Goal: Information Seeking & Learning: Check status

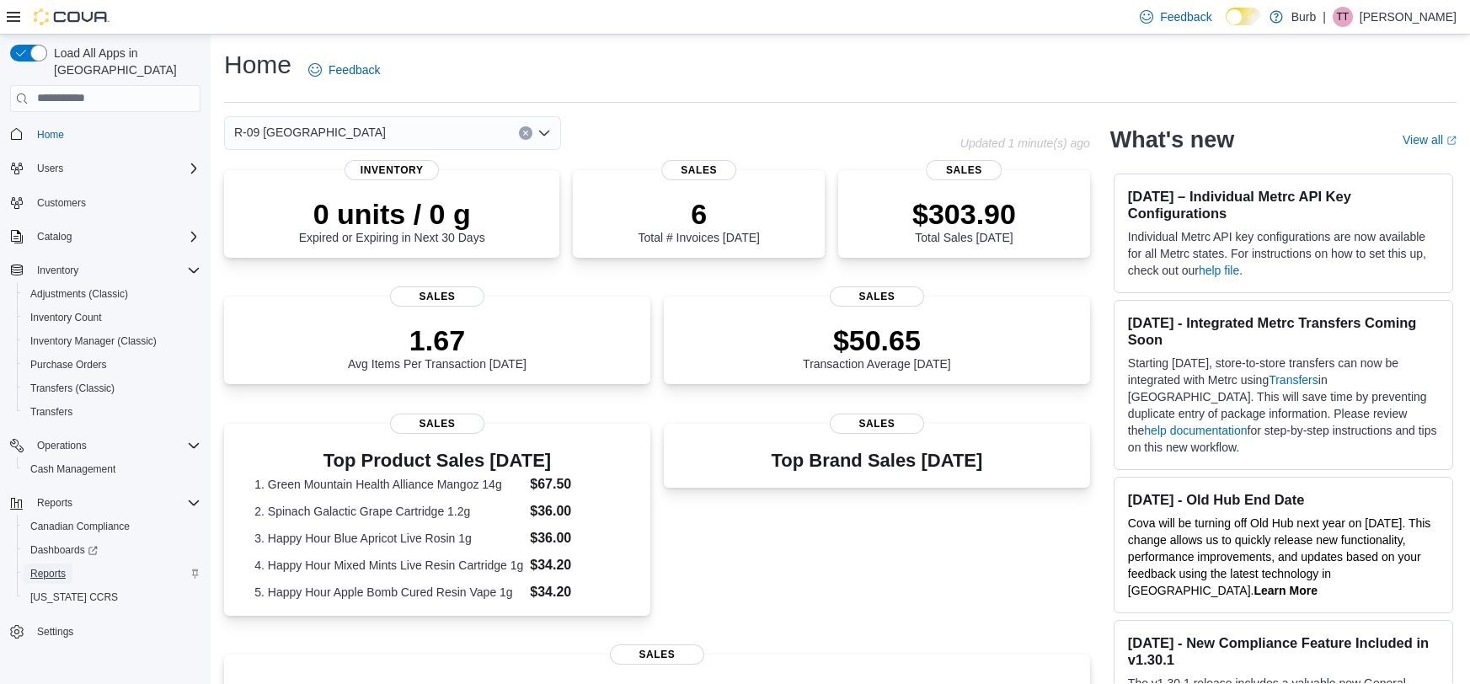
click at [51, 567] on span "Reports" at bounding box center [47, 573] width 35 height 13
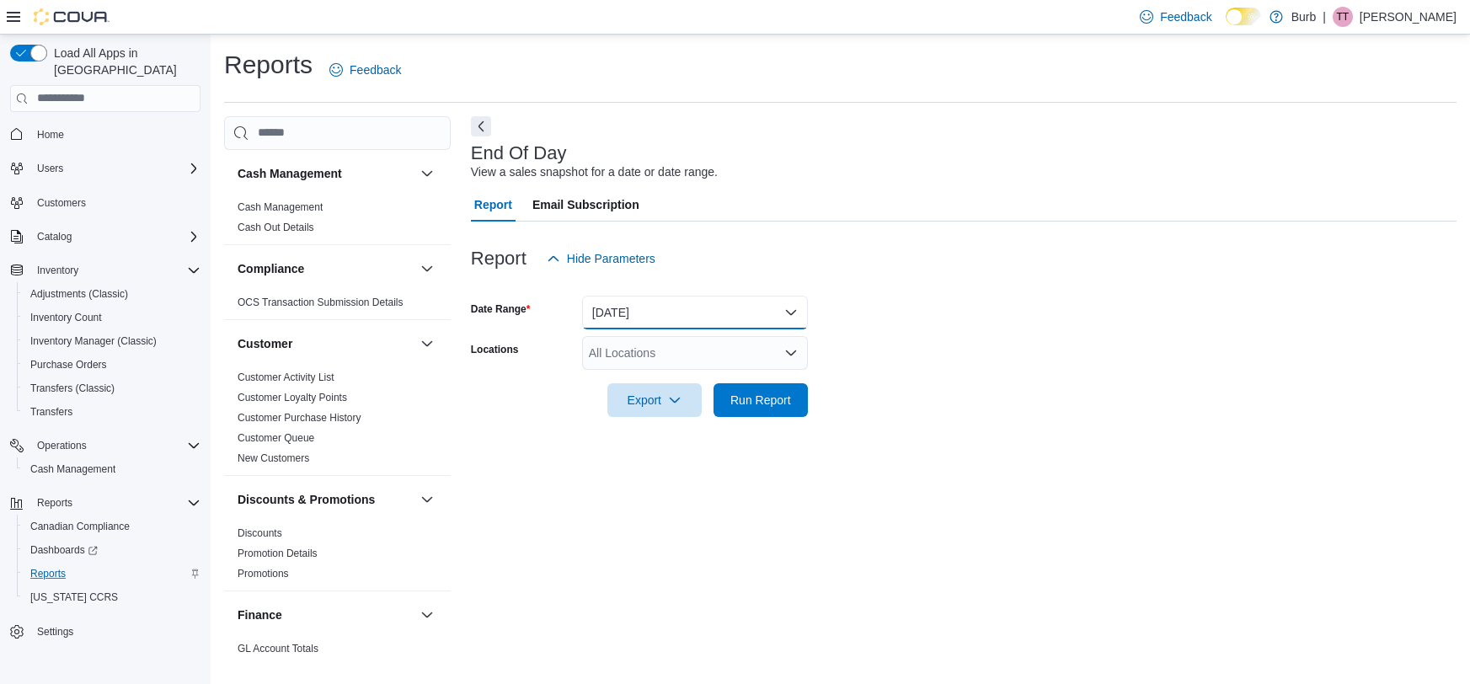
click at [651, 308] on button "[DATE]" at bounding box center [695, 313] width 226 height 34
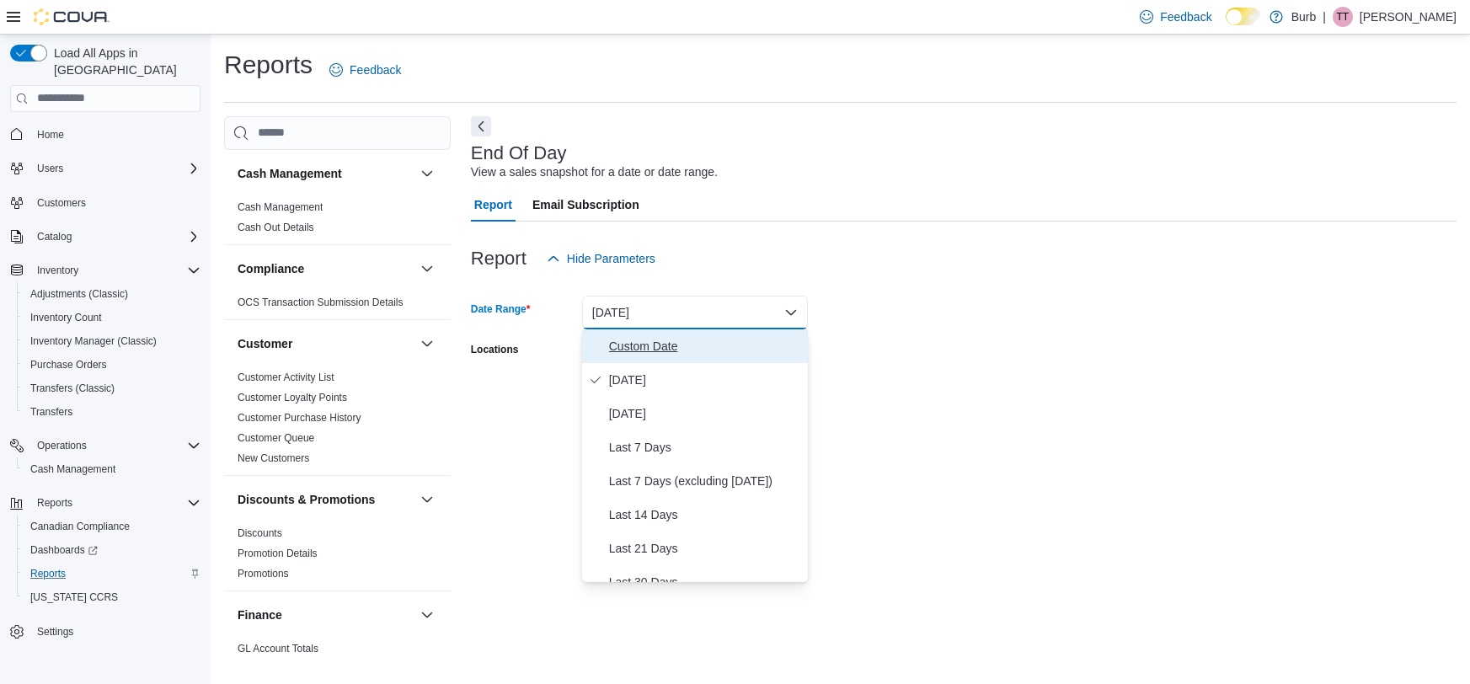
click at [663, 344] on span "Custom Date" at bounding box center [705, 346] width 192 height 20
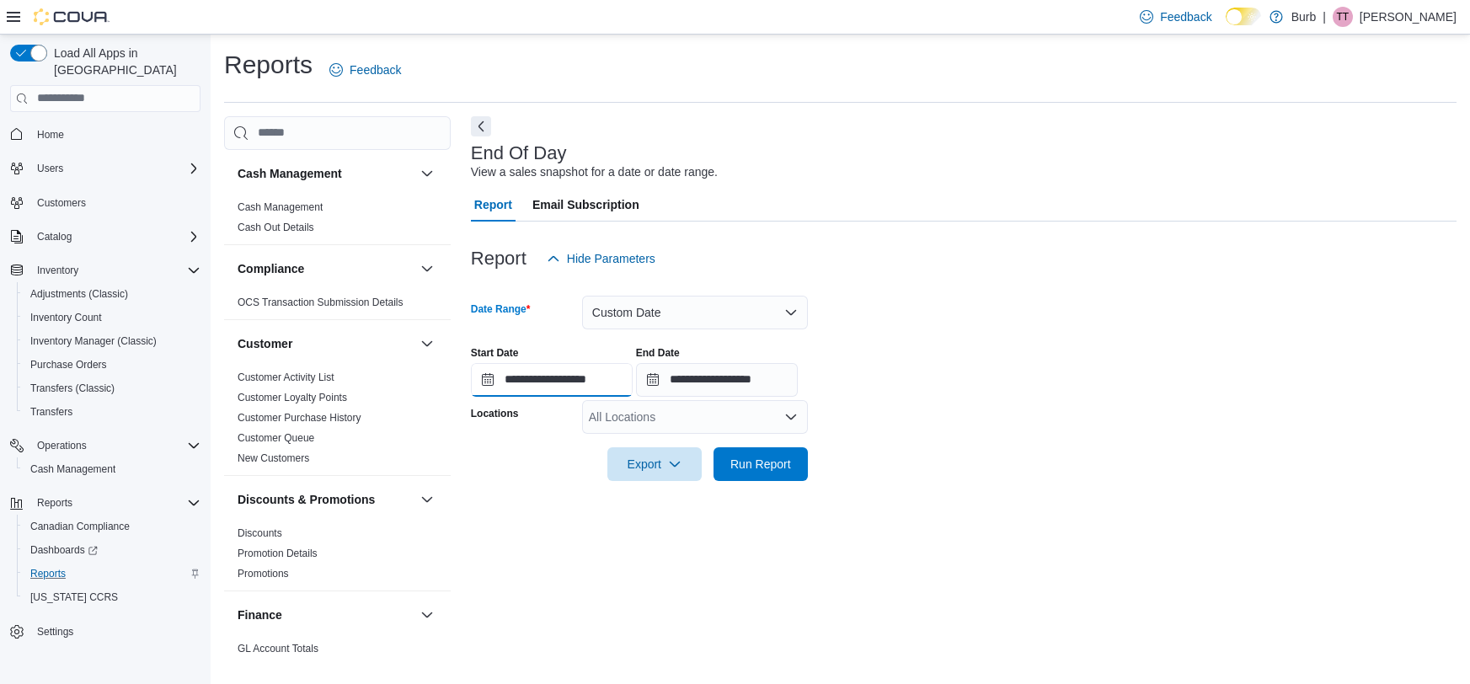
click at [518, 374] on input "**********" at bounding box center [552, 380] width 162 height 34
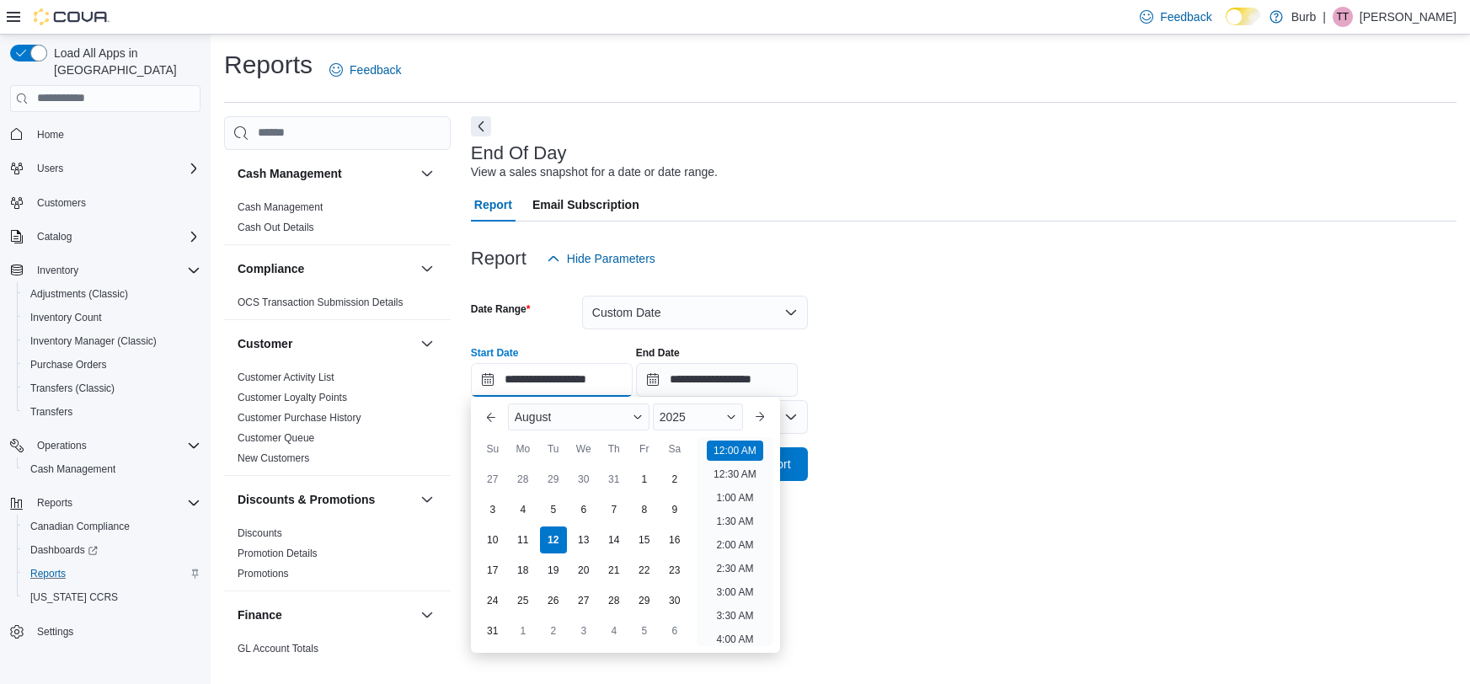
scroll to position [51, 0]
click at [512, 503] on div "4" at bounding box center [522, 508] width 29 height 29
type input "**********"
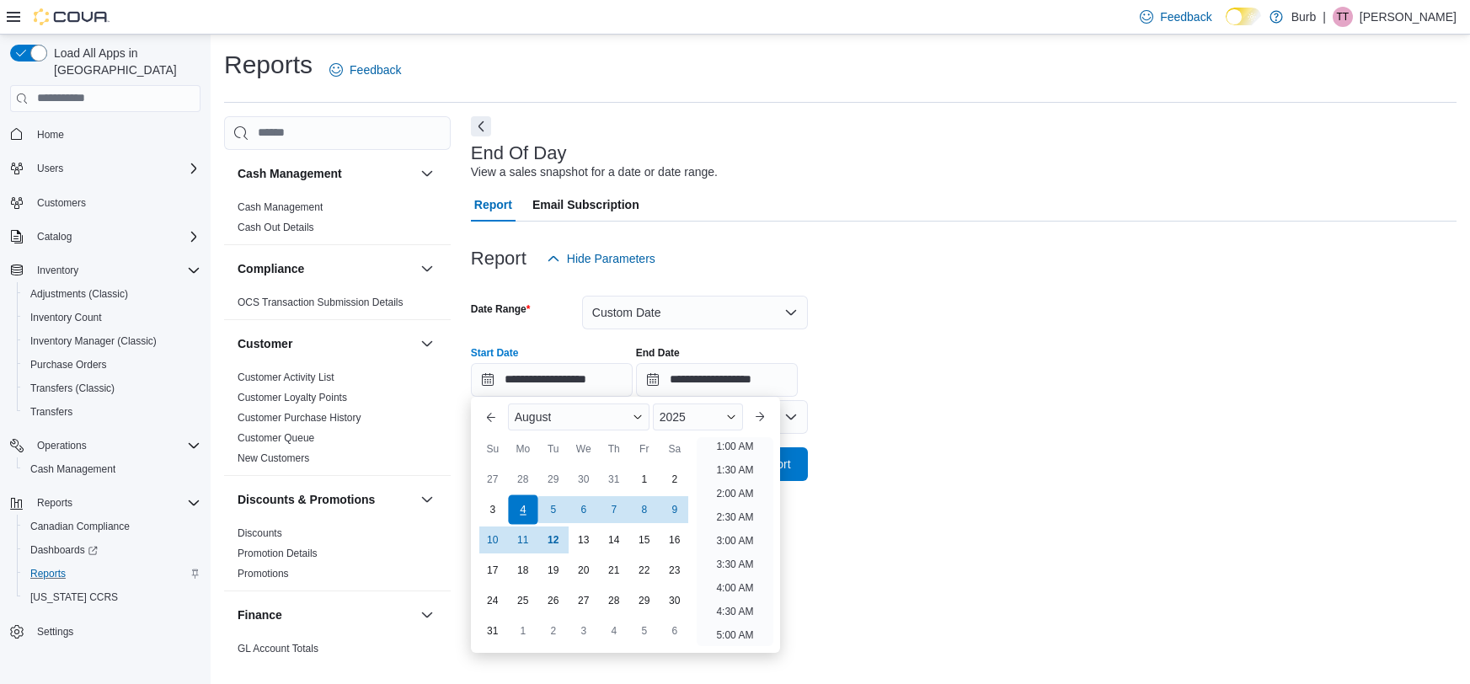
scroll to position [3, 0]
click at [734, 384] on input "**********" at bounding box center [717, 380] width 162 height 34
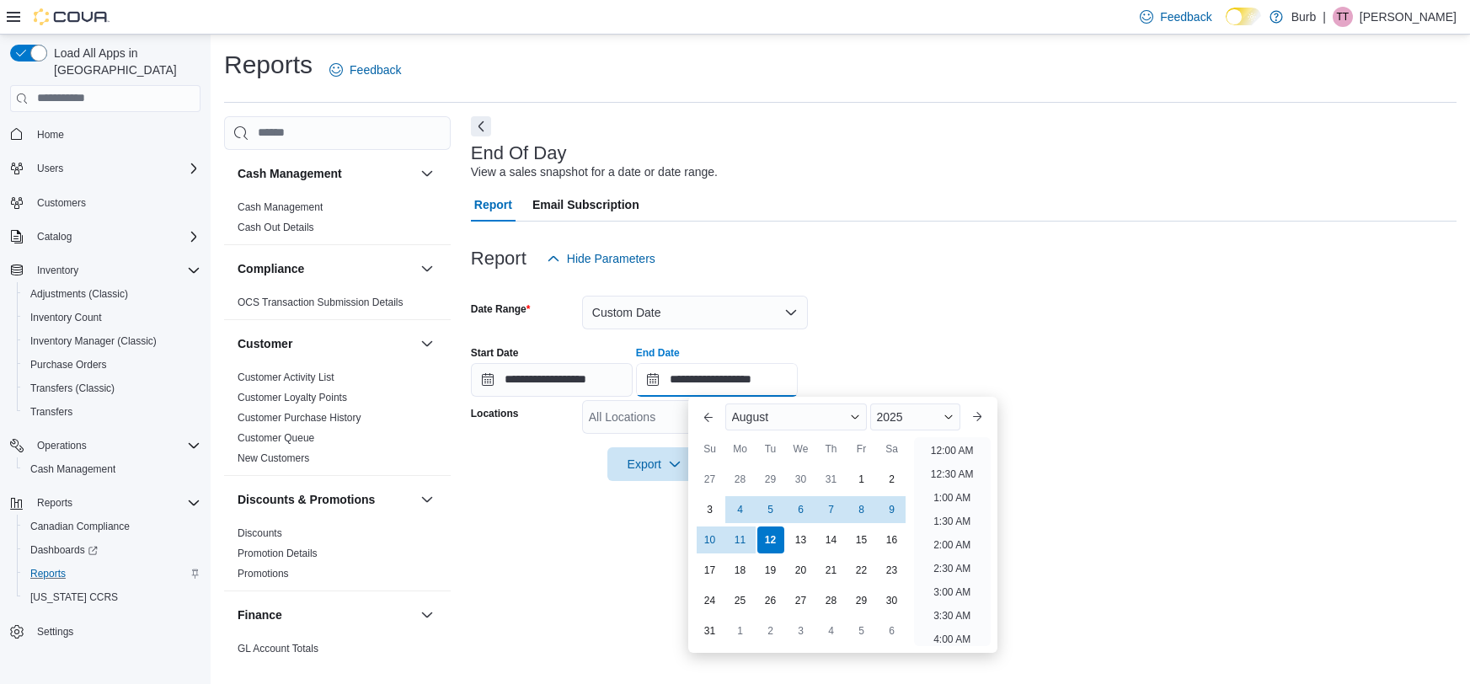
scroll to position [926, 0]
click at [712, 528] on div "10" at bounding box center [709, 539] width 29 height 29
type input "**********"
click at [934, 309] on form "**********" at bounding box center [963, 377] width 985 height 205
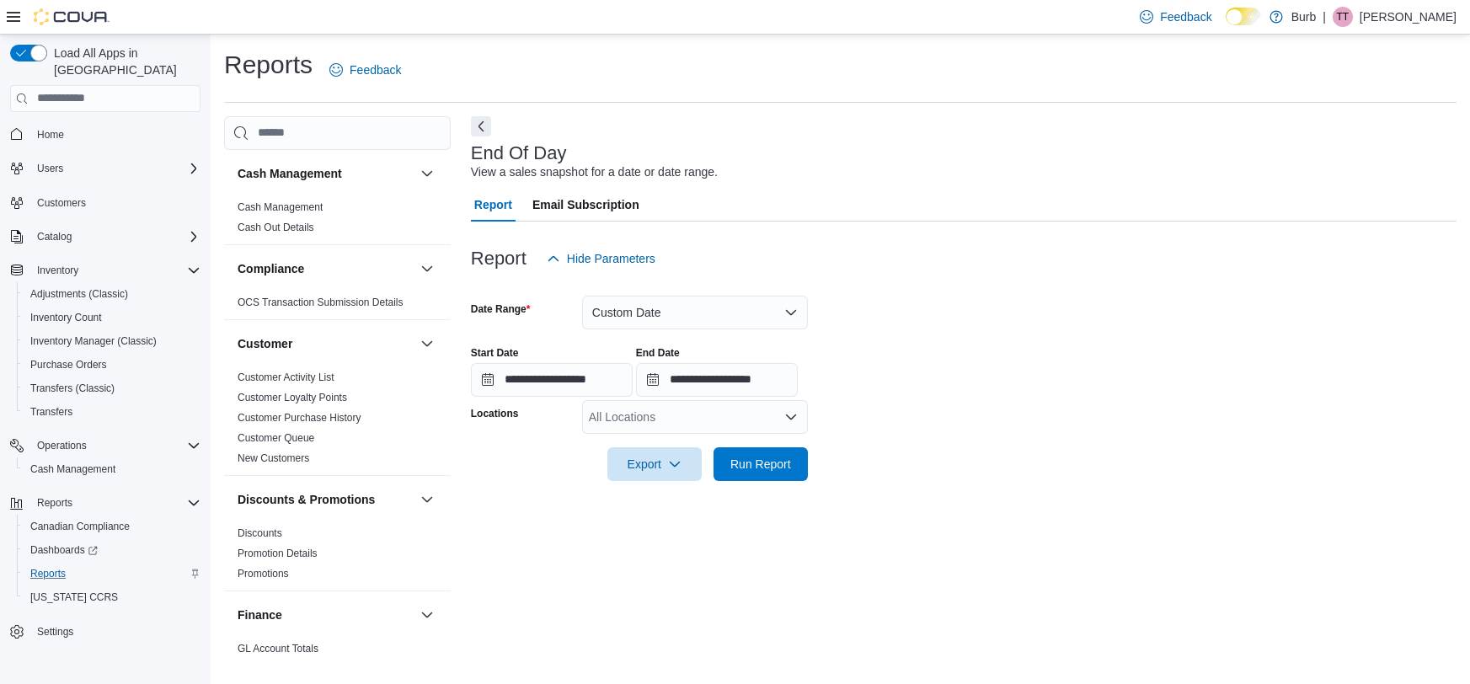
click at [728, 412] on div "All Locations" at bounding box center [695, 417] width 226 height 34
type input "***"
click at [946, 399] on form "**********" at bounding box center [963, 377] width 985 height 205
click at [776, 462] on span "Run Report" at bounding box center [760, 463] width 61 height 17
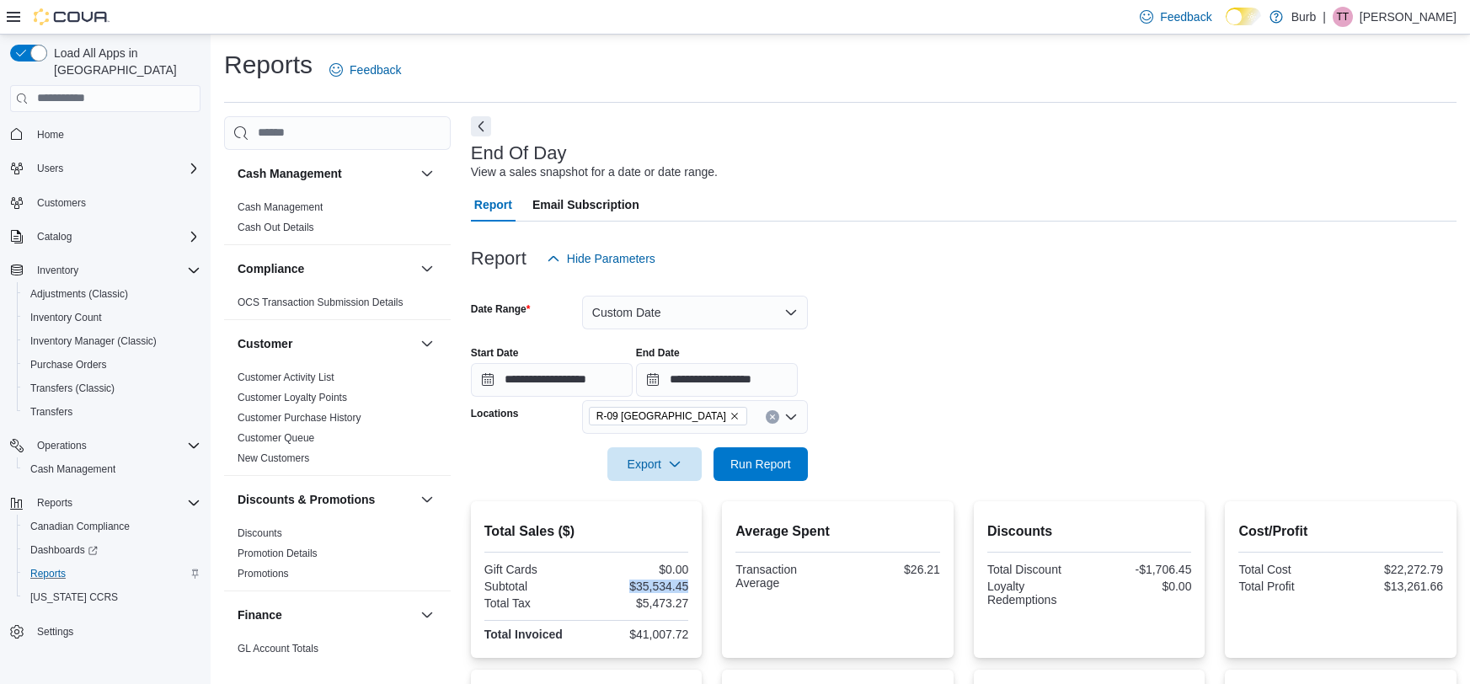
drag, startPoint x: 689, startPoint y: 584, endPoint x: 619, endPoint y: 584, distance: 69.9
click at [619, 584] on div "Total Sales ($) Gift Cards $0.00 Subtotal $35,534.45 Total Tax $5,473.27 Total …" at bounding box center [587, 579] width 232 height 157
copy div "$35,534.45"
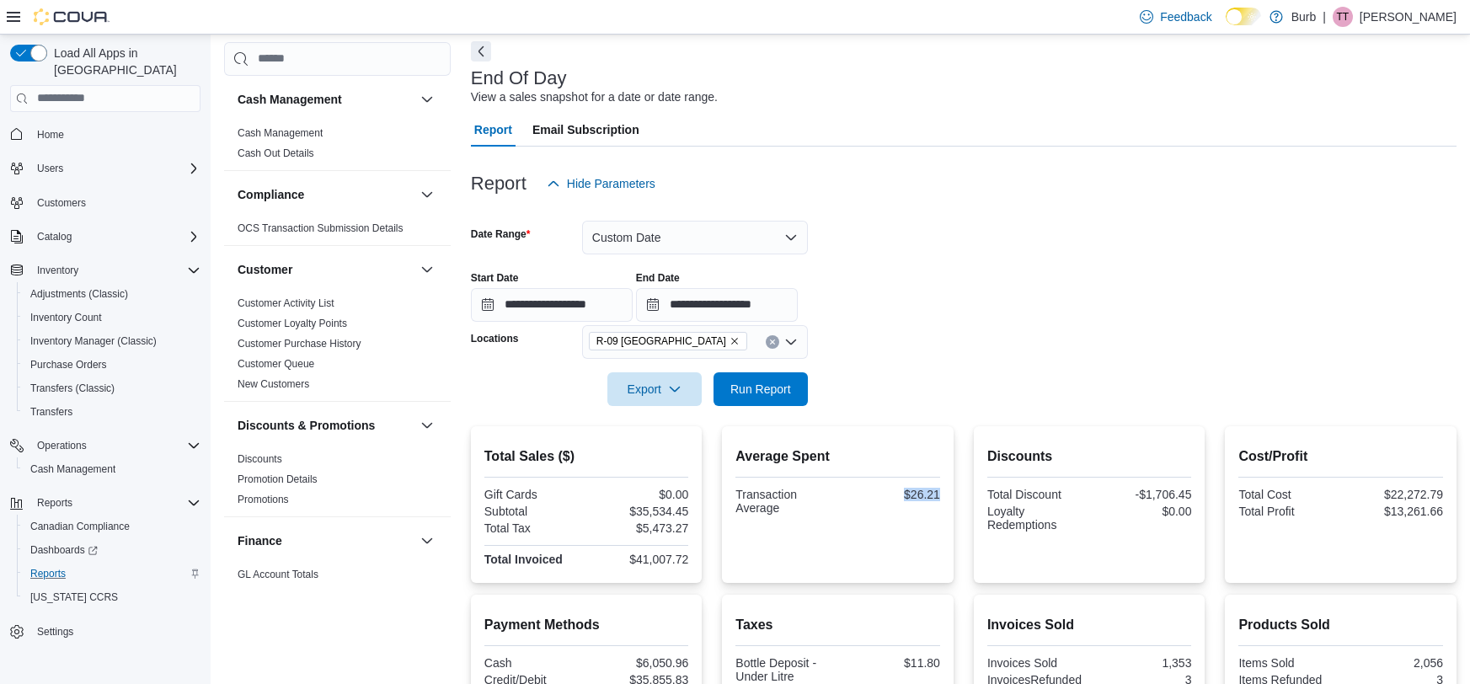
drag, startPoint x: 947, startPoint y: 494, endPoint x: 894, endPoint y: 494, distance: 52.2
click at [894, 494] on div "Average Spent Transaction Average $26.21" at bounding box center [838, 504] width 232 height 157
copy div "$26.21"
drag, startPoint x: 1197, startPoint y: 488, endPoint x: 1136, endPoint y: 492, distance: 60.8
click at [1136, 492] on div "Discounts Total Discount -$1,706.45 Loyalty Redemptions $0.00" at bounding box center [1090, 504] width 232 height 157
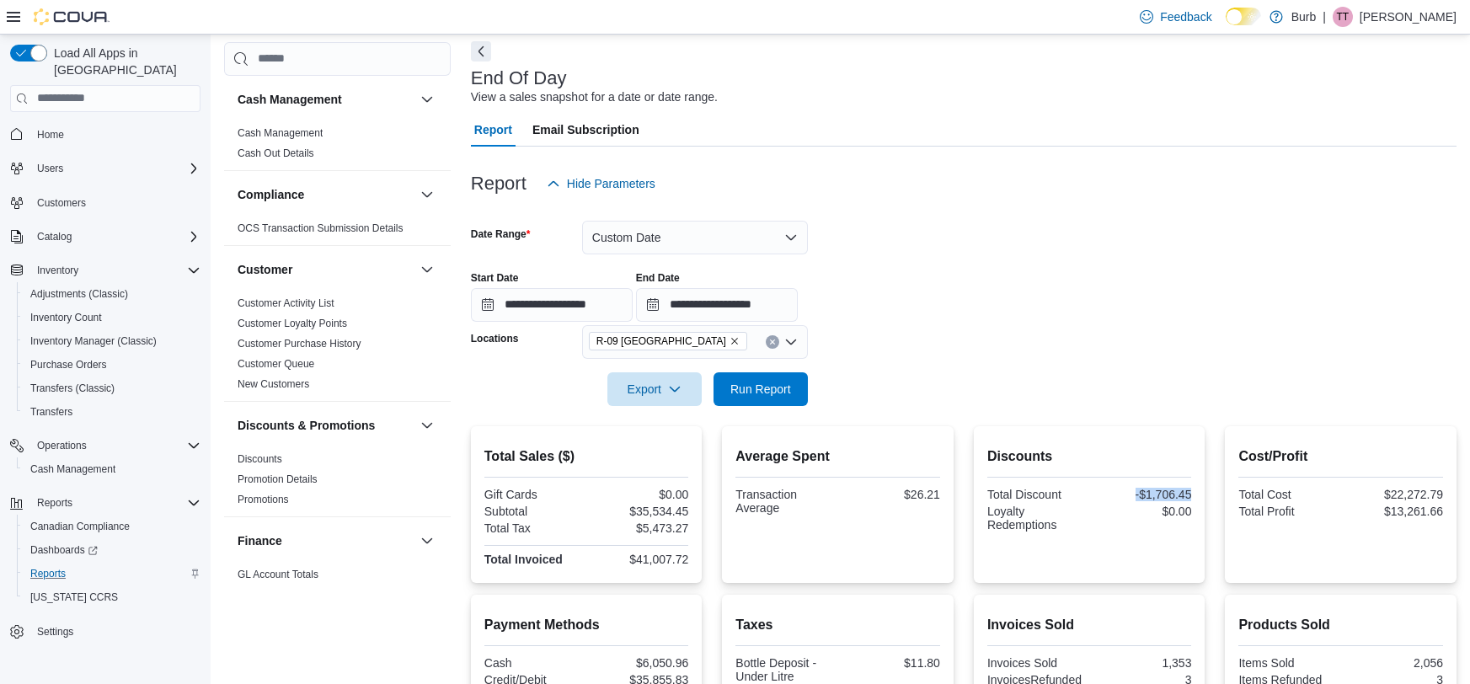
copy div "-$1,706.45"
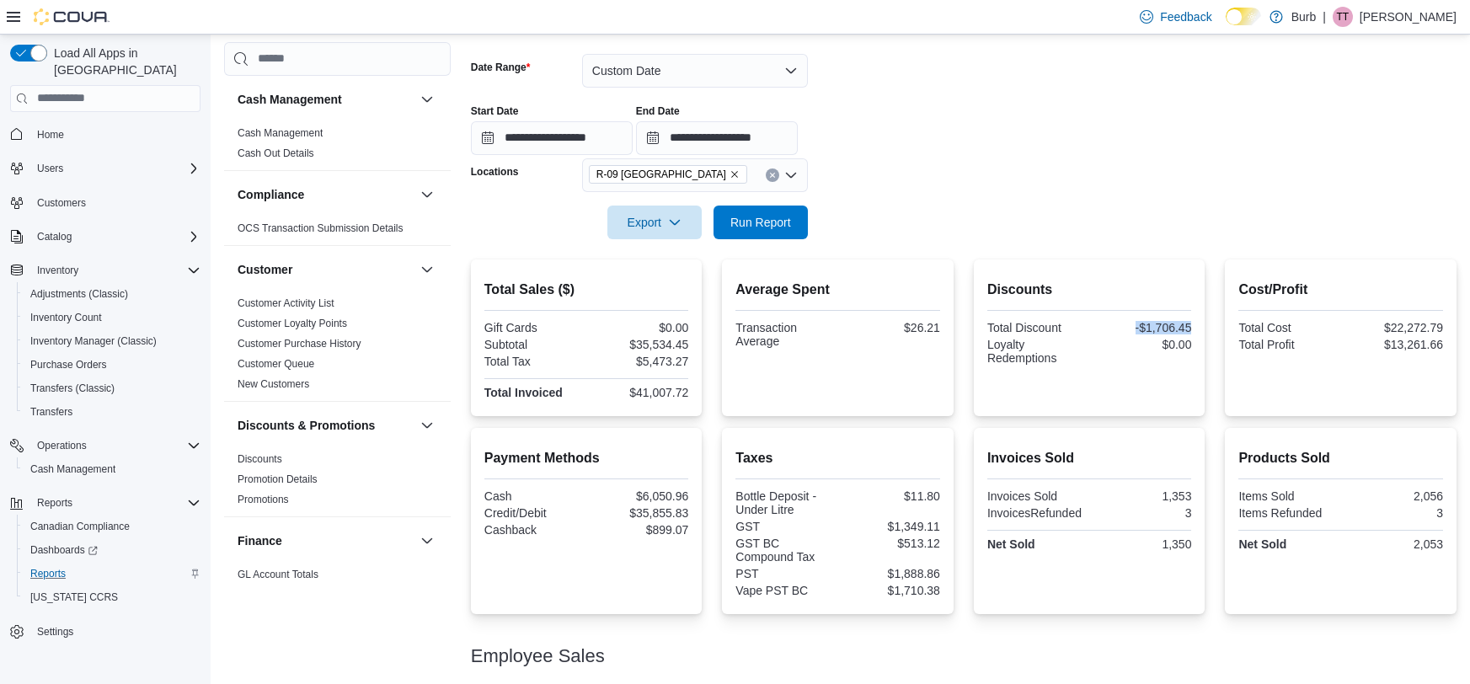
scroll to position [246, 0]
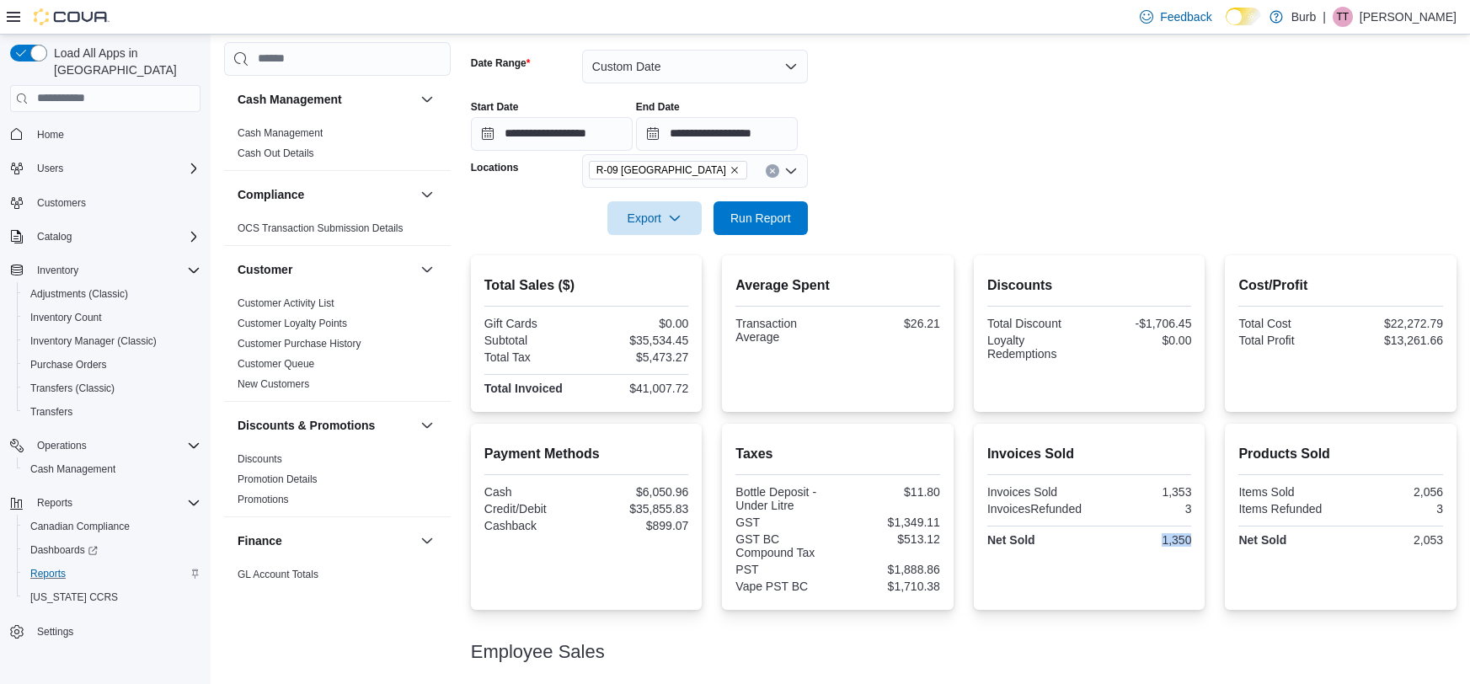
drag, startPoint x: 1195, startPoint y: 541, endPoint x: 1157, endPoint y: 540, distance: 37.9
click at [1157, 540] on div "Invoices Sold Invoices Sold 1,353 InvoicesRefunded 3 Net Sold 1,350" at bounding box center [1090, 517] width 232 height 186
copy div "1,350"
drag, startPoint x: 1446, startPoint y: 339, endPoint x: 1382, endPoint y: 339, distance: 64.0
click at [1382, 339] on div "Cost/Profit Total Cost $22,272.79 Total Profit $13,261.66" at bounding box center [1341, 333] width 232 height 157
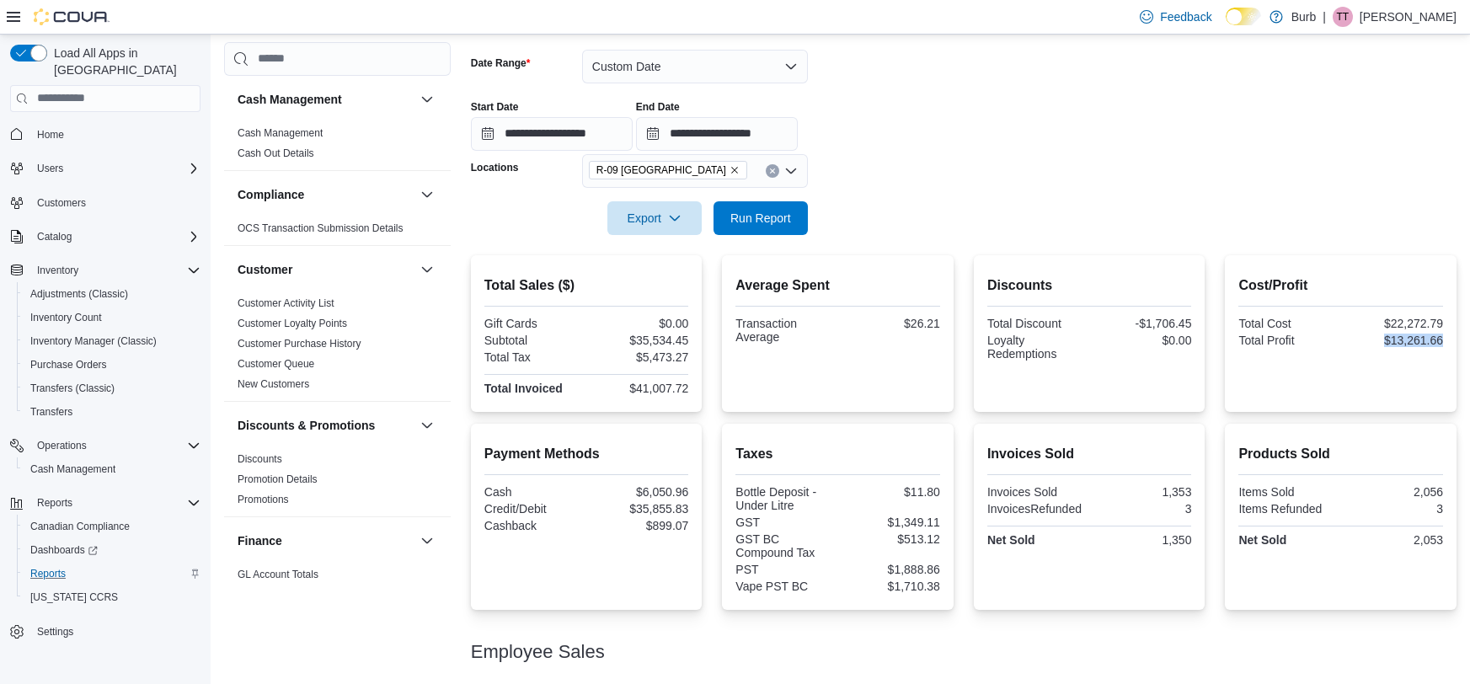
copy div "$13,261.66"
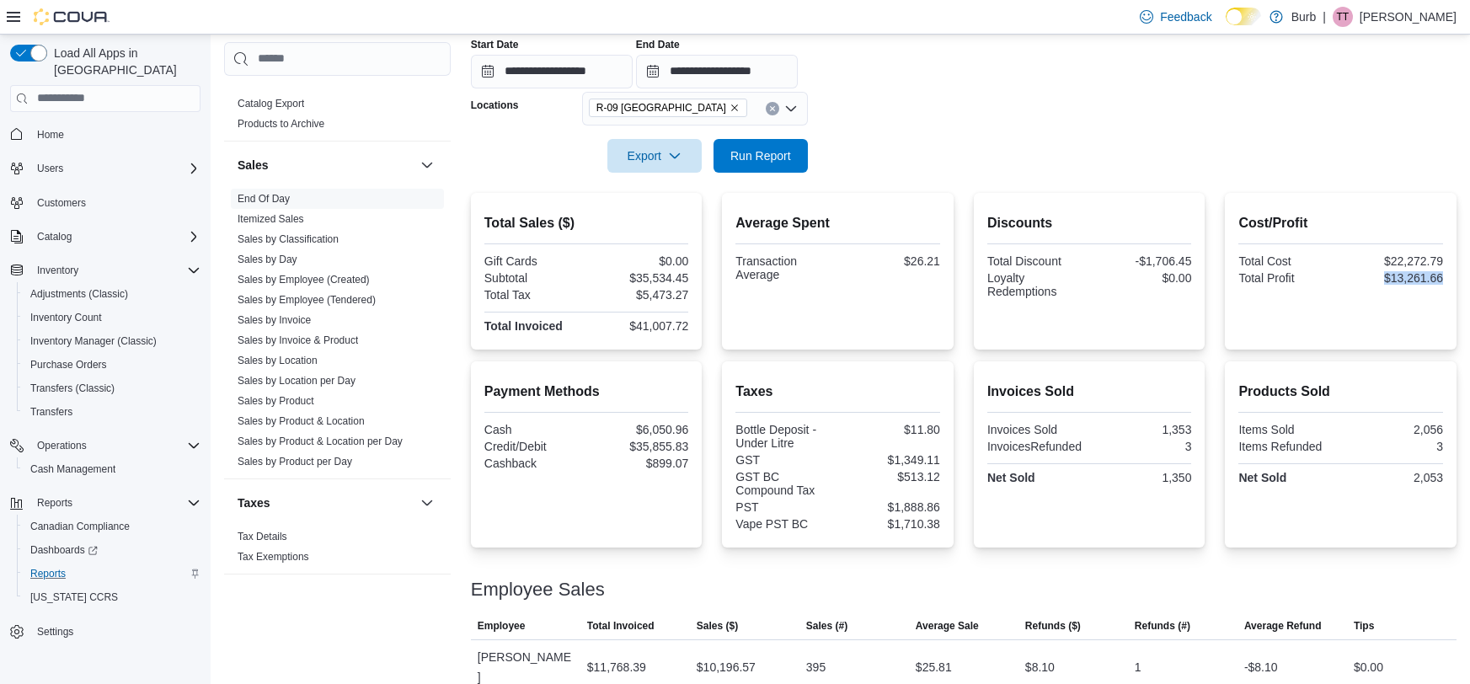
scroll to position [307, 0]
click at [296, 242] on link "Sales by Classification" at bounding box center [287, 239] width 101 height 12
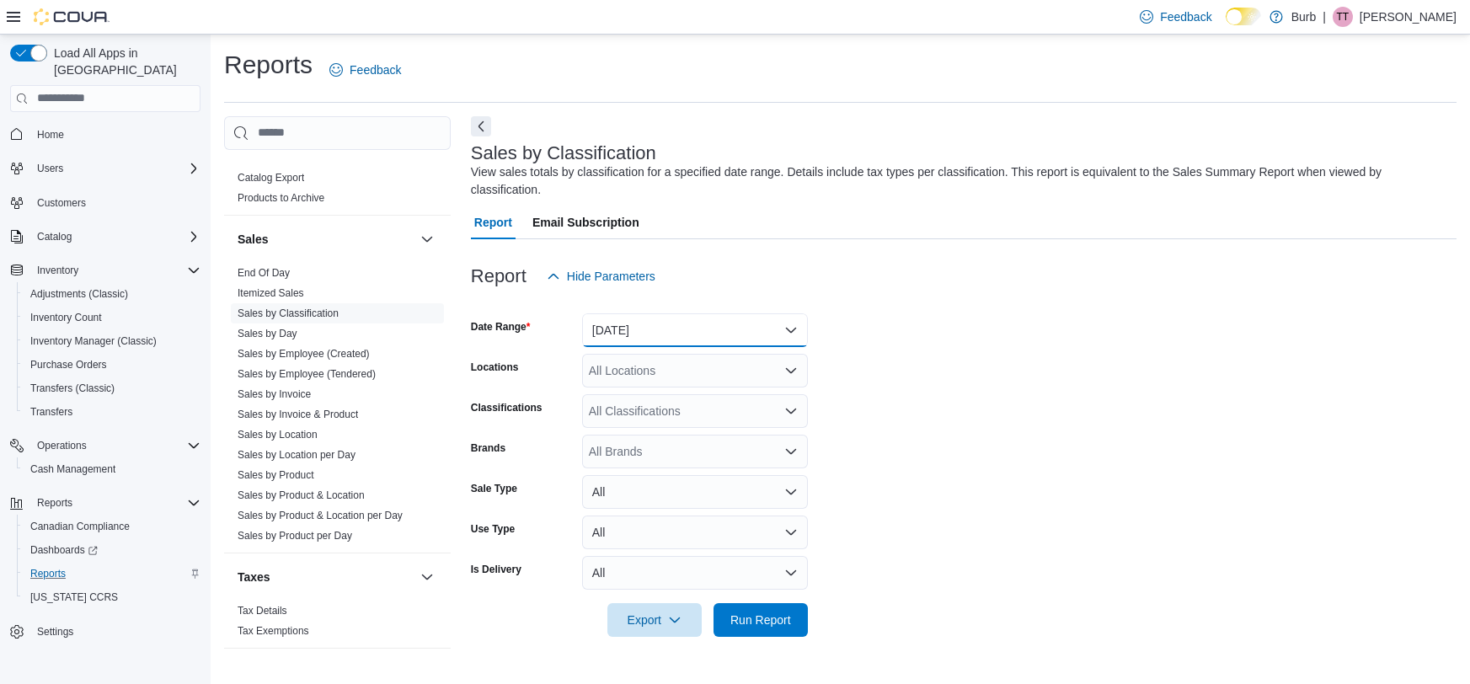
click at [659, 326] on button "[DATE]" at bounding box center [695, 330] width 226 height 34
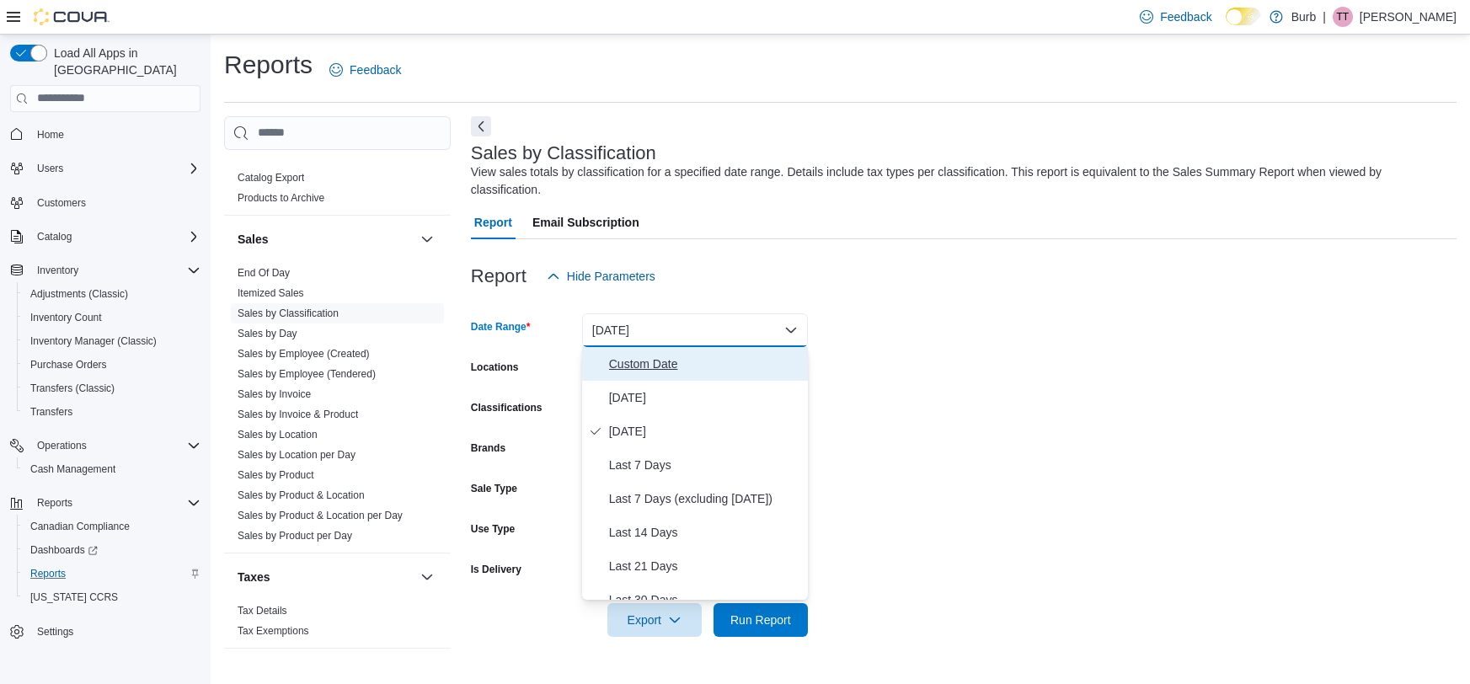
click at [650, 371] on span "Custom Date" at bounding box center [705, 364] width 192 height 20
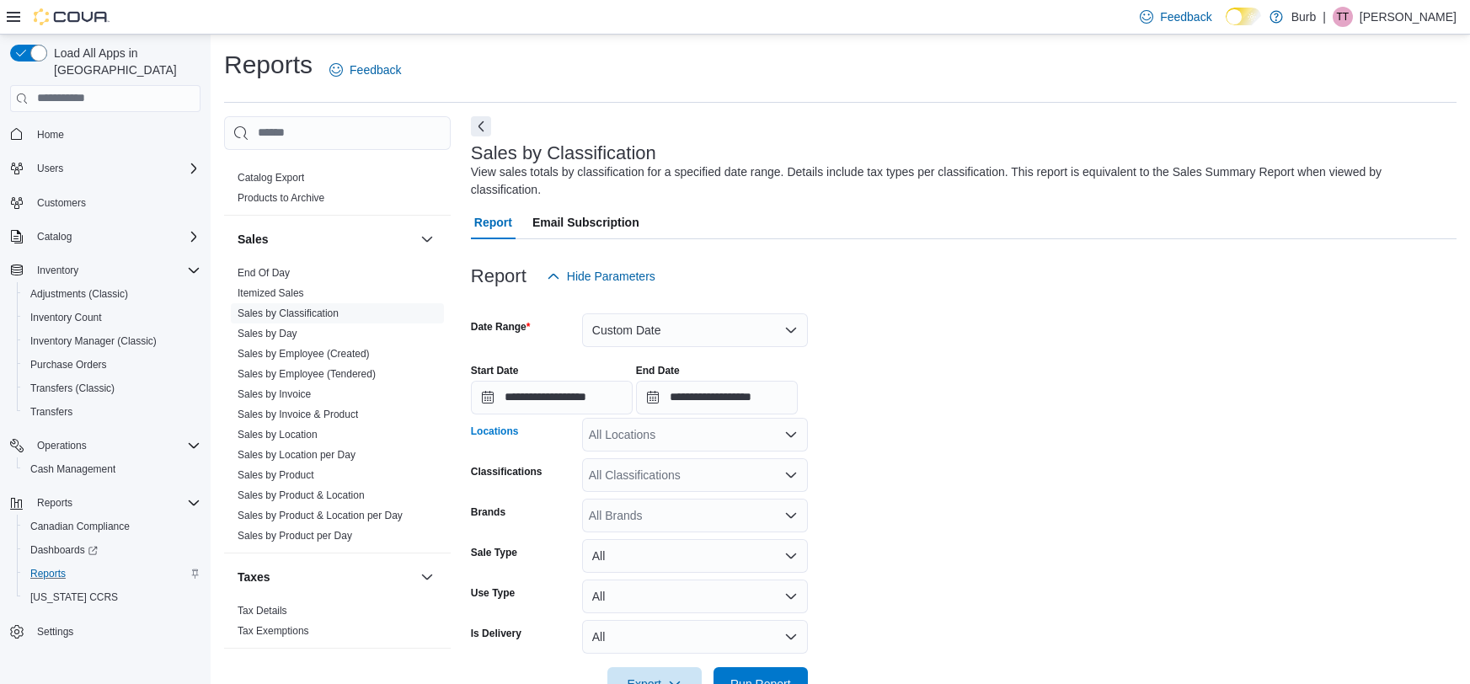
click at [599, 422] on div "All Locations" at bounding box center [695, 435] width 226 height 34
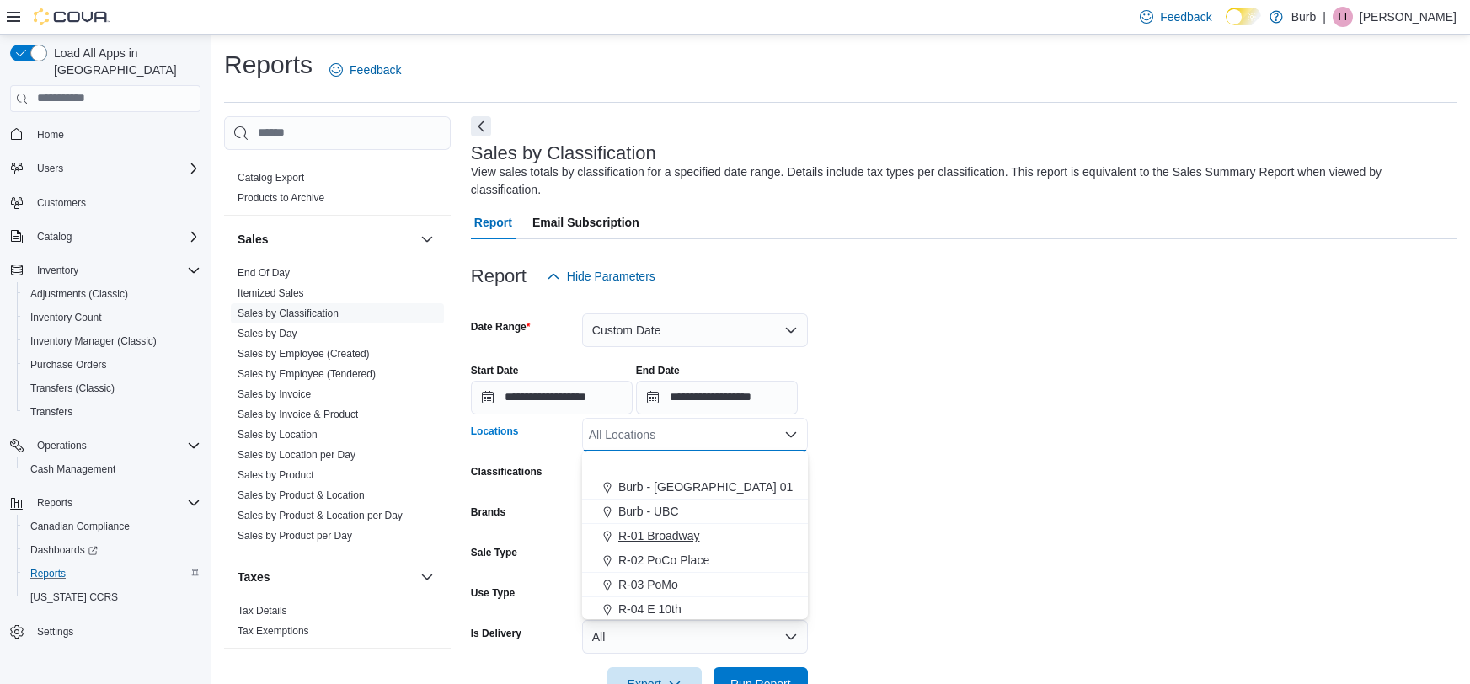
scroll to position [100, 0]
click at [642, 536] on span "R-09 [GEOGRAPHIC_DATA]" at bounding box center [694, 533] width 152 height 17
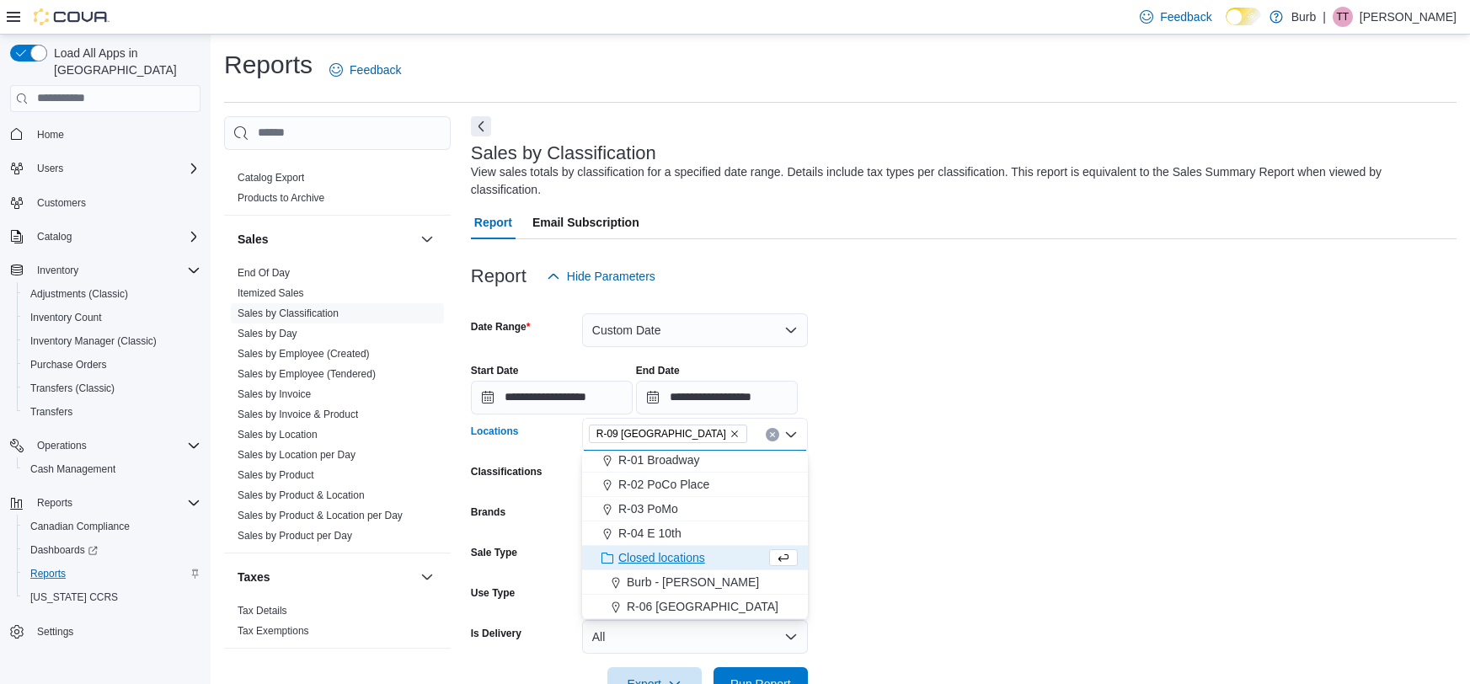
scroll to position [75, 0]
click at [540, 396] on input "**********" at bounding box center [552, 398] width 162 height 34
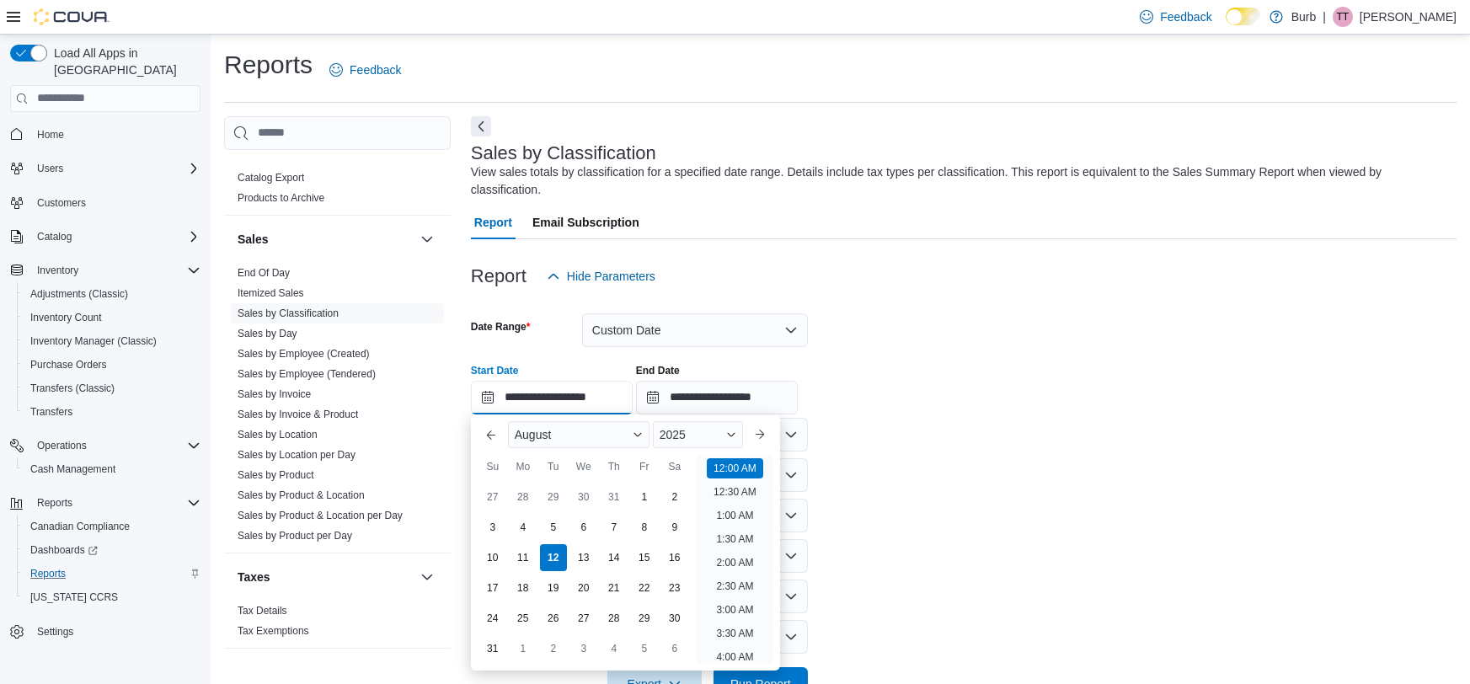
scroll to position [51, 0]
click at [528, 523] on div "4" at bounding box center [522, 526] width 29 height 29
type input "**********"
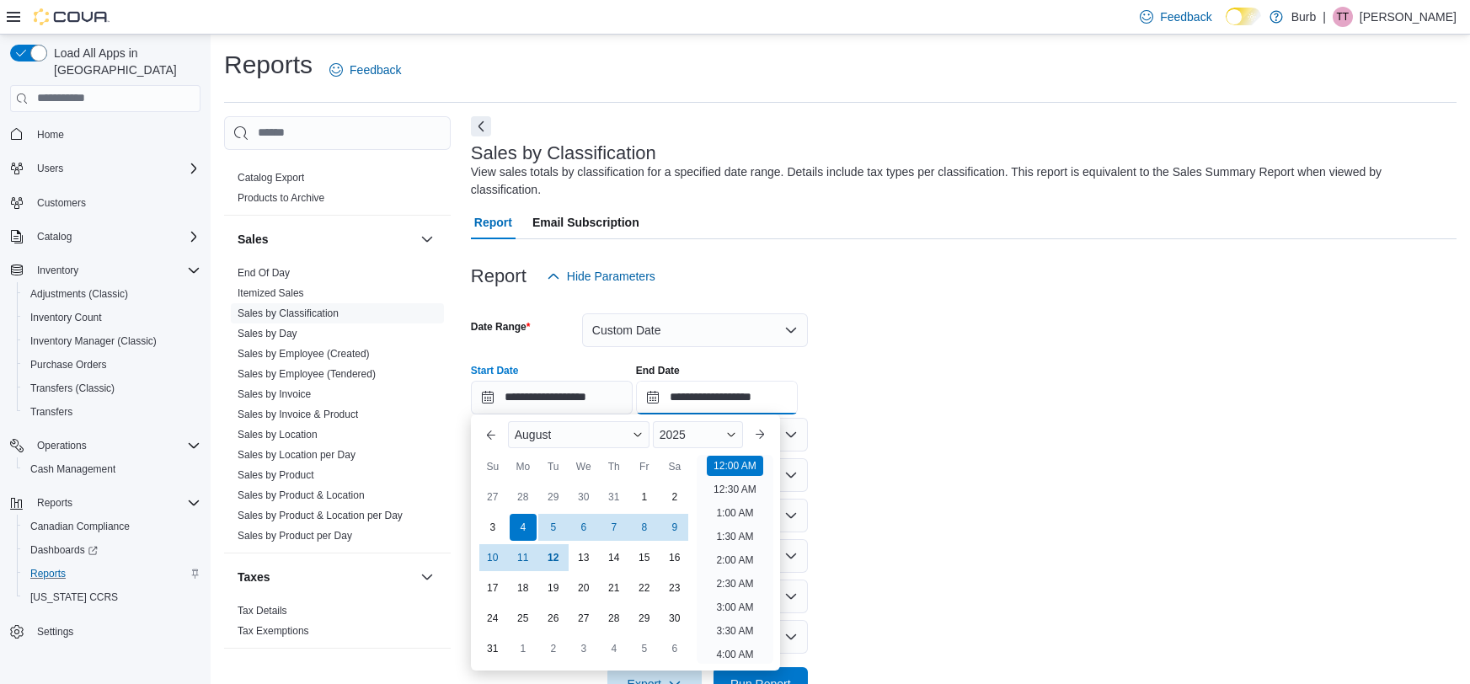
click at [749, 391] on input "**********" at bounding box center [717, 398] width 162 height 34
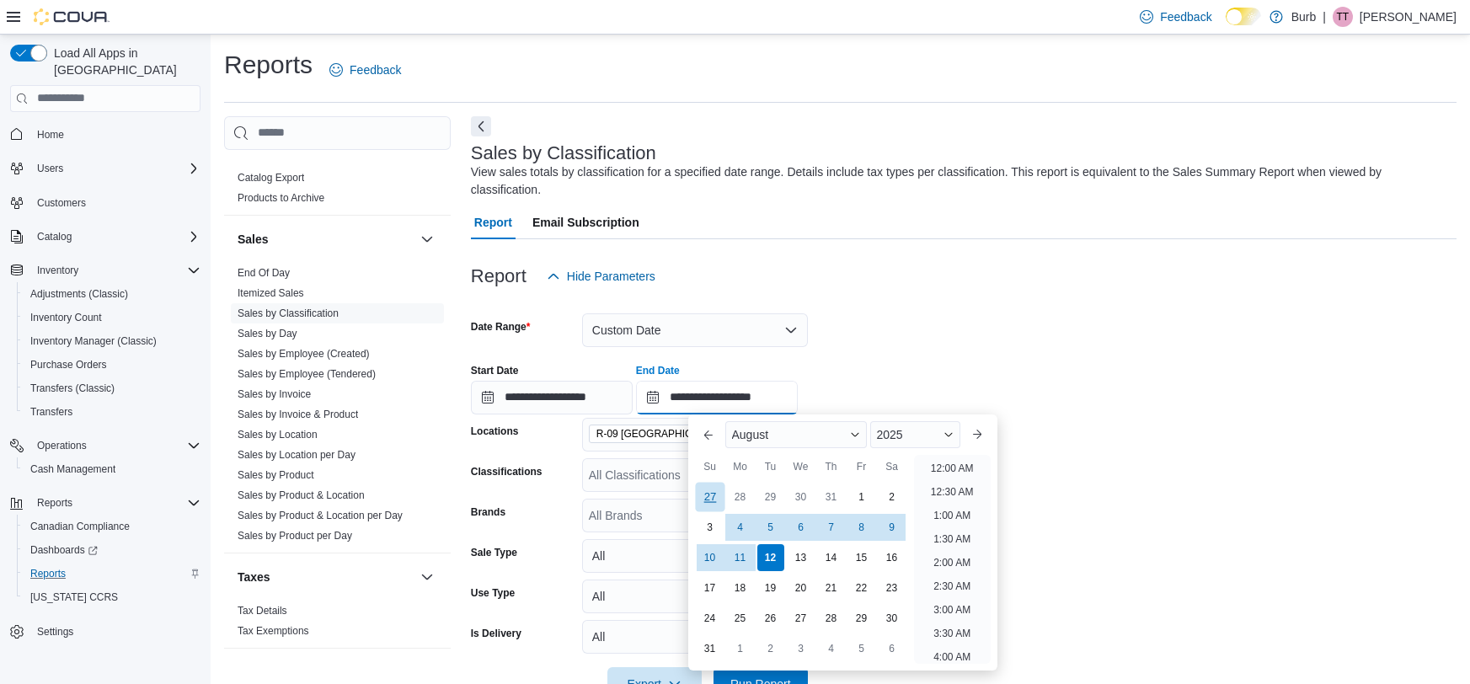
scroll to position [926, 0]
click at [720, 552] on div "10" at bounding box center [709, 556] width 29 height 29
type input "**********"
click at [962, 318] on form "**********" at bounding box center [963, 497] width 985 height 408
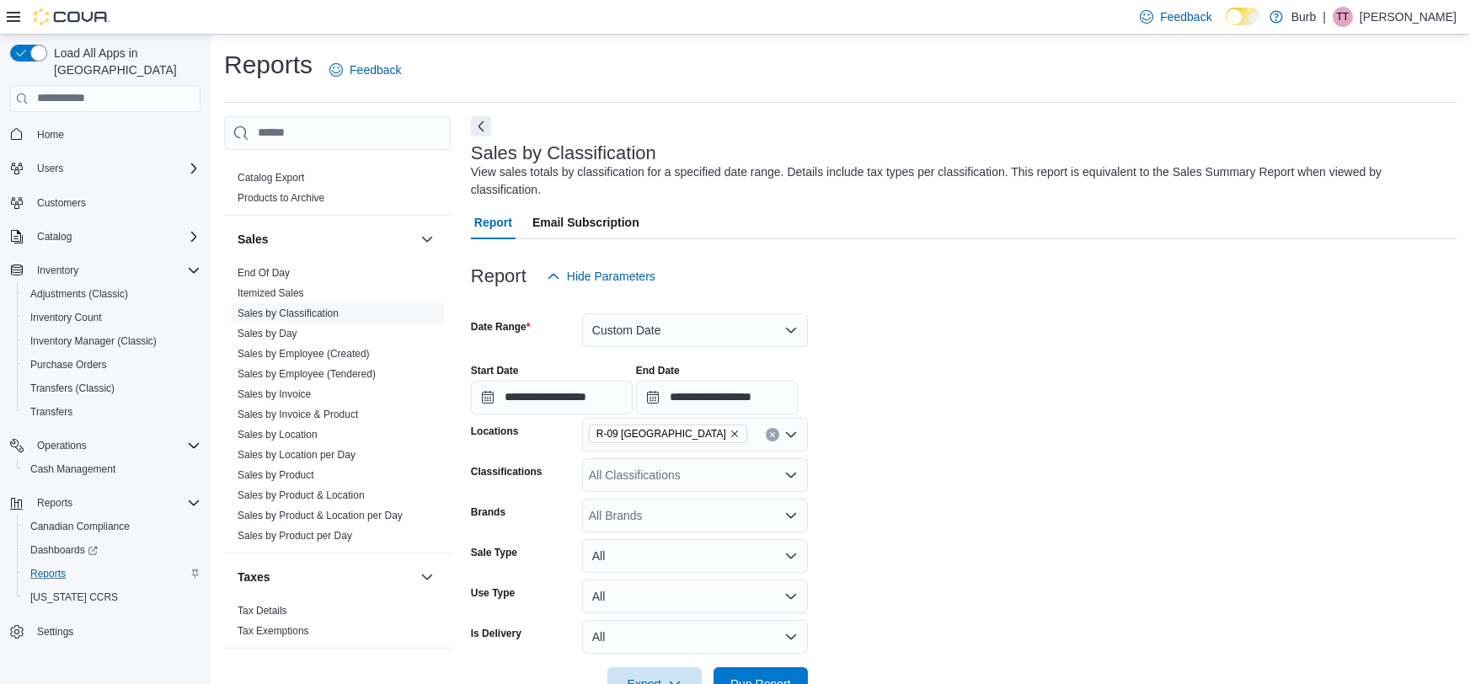
scroll to position [50, 0]
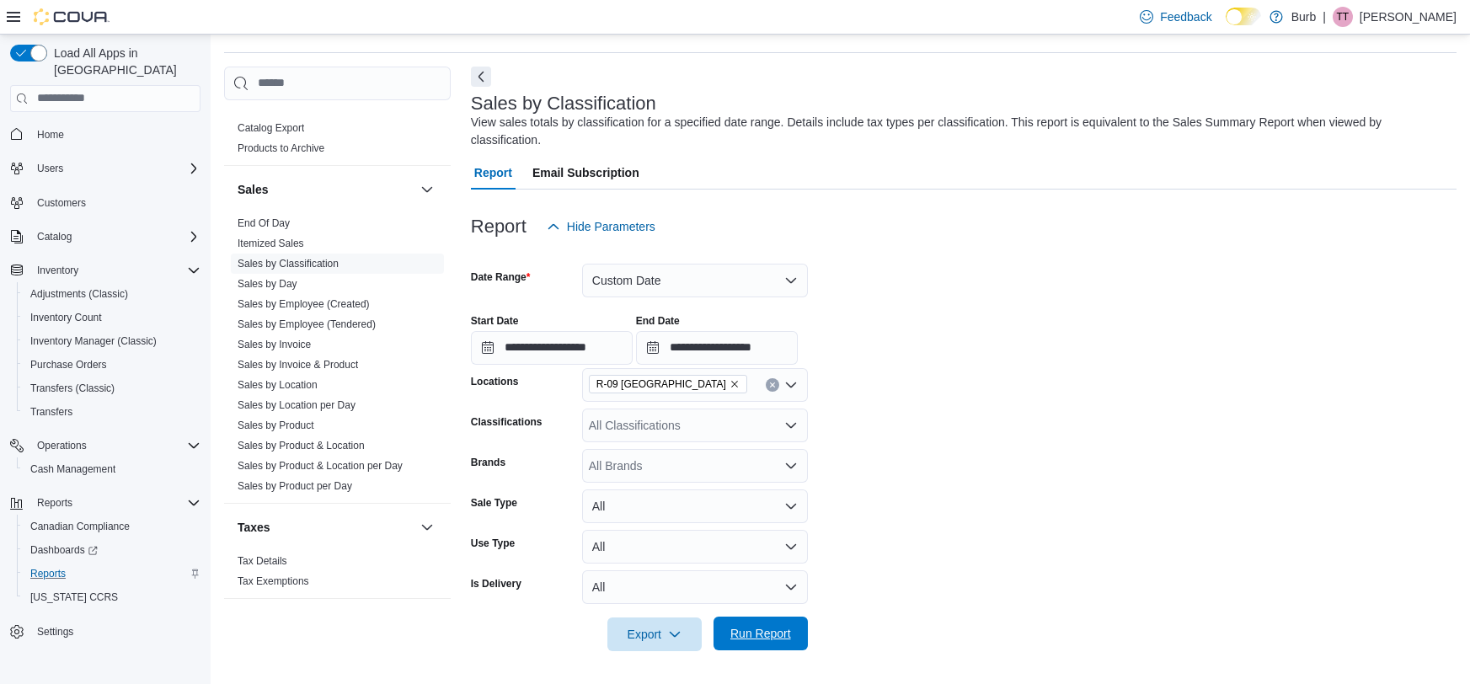
click at [767, 639] on span "Run Report" at bounding box center [760, 633] width 61 height 17
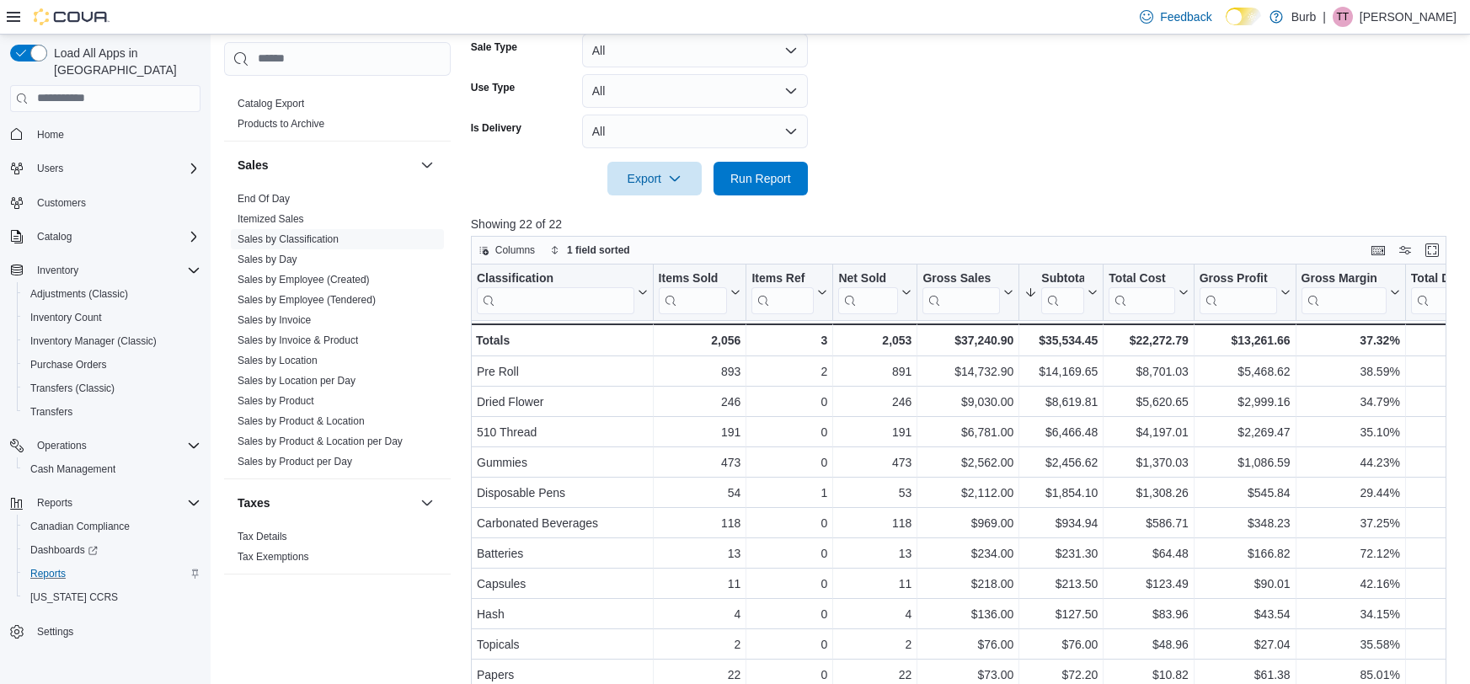
scroll to position [520, 0]
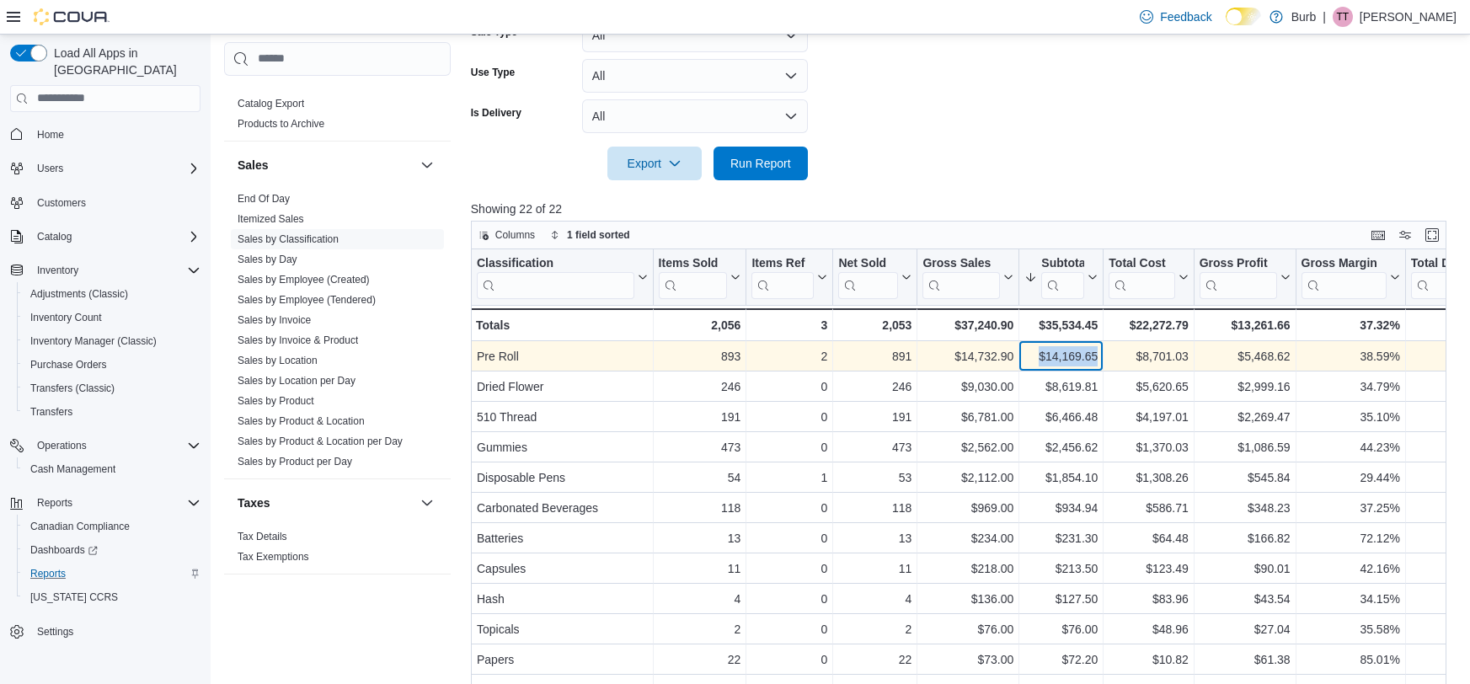
drag, startPoint x: 1037, startPoint y: 355, endPoint x: 1097, endPoint y: 350, distance: 60.8
click at [1097, 350] on div "$14,169.65" at bounding box center [1060, 356] width 73 height 20
copy div "$14,169.65"
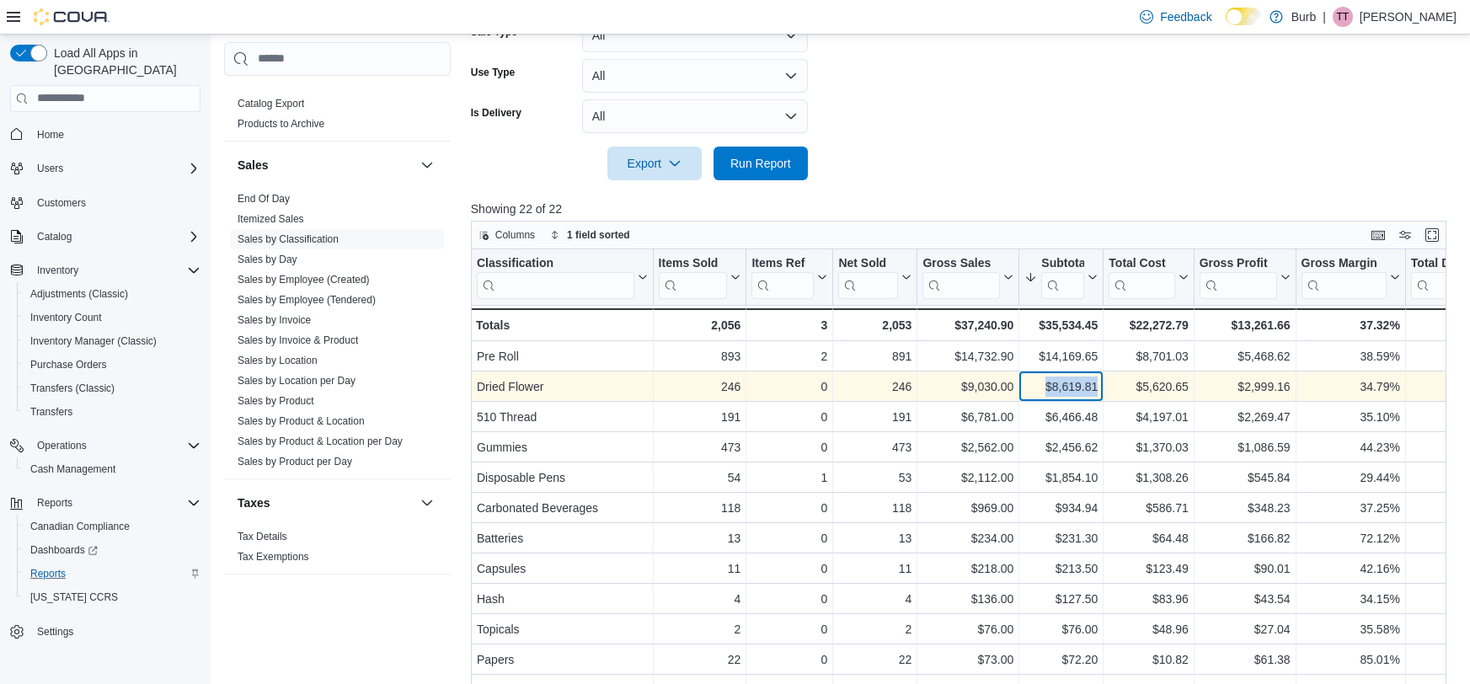
drag, startPoint x: 1044, startPoint y: 387, endPoint x: 1096, endPoint y: 386, distance: 51.4
click at [1096, 386] on div "$8,619.81" at bounding box center [1060, 386] width 73 height 20
copy div "$8,619.81"
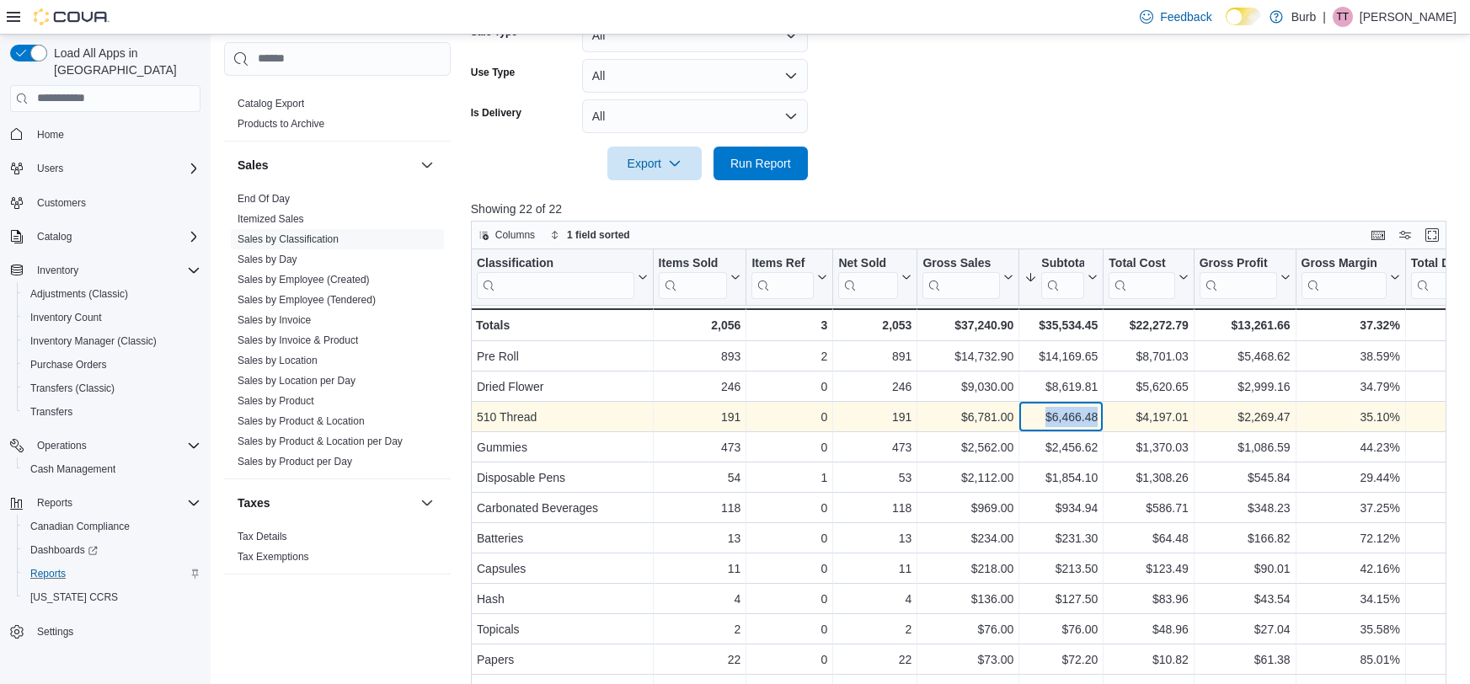
drag, startPoint x: 1040, startPoint y: 414, endPoint x: 1099, endPoint y: 417, distance: 59.0
click at [1099, 417] on div "$6,466.48 - Subtotal, column 6, row 3" at bounding box center [1061, 417] width 84 height 30
copy div "$6,466.48"
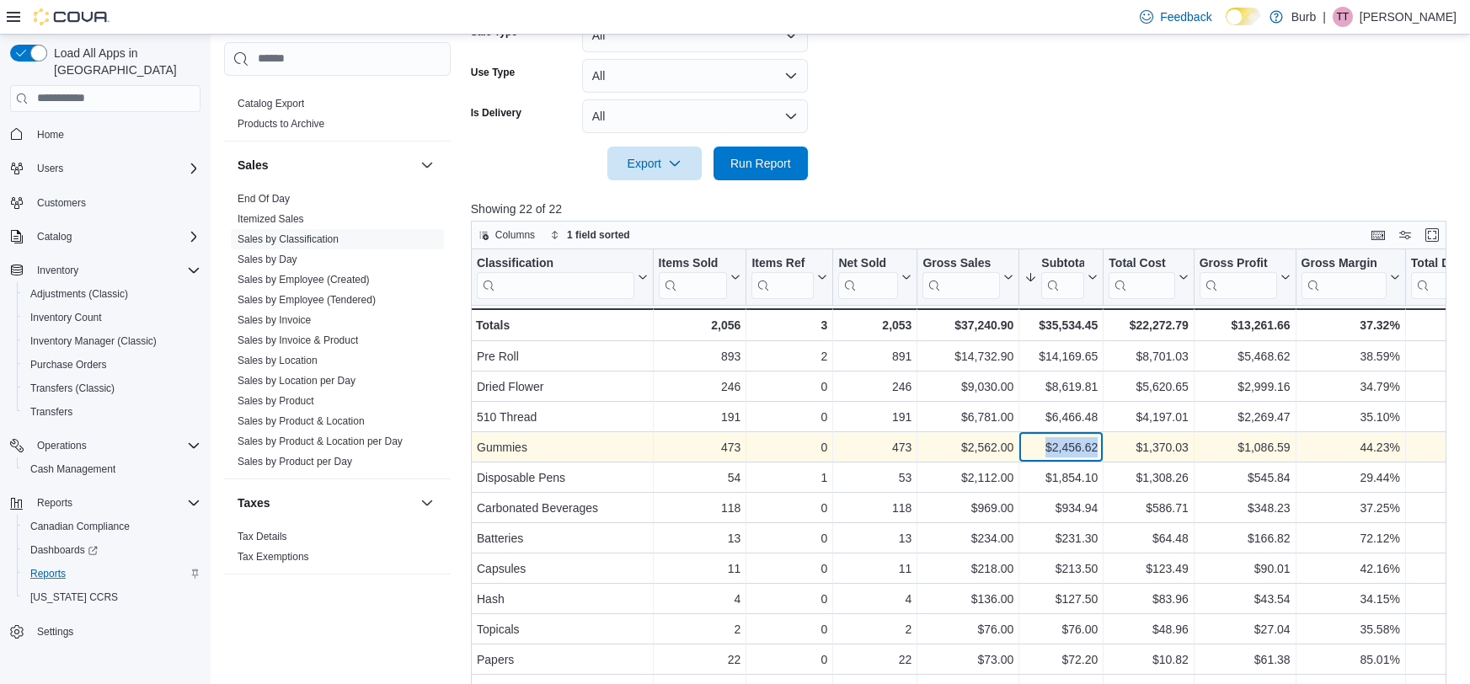
drag, startPoint x: 1043, startPoint y: 447, endPoint x: 1098, endPoint y: 449, distance: 55.6
click at [1098, 449] on div "$2,456.62 - Subtotal, column 6, row 4" at bounding box center [1061, 447] width 84 height 30
copy div "$2,456.62"
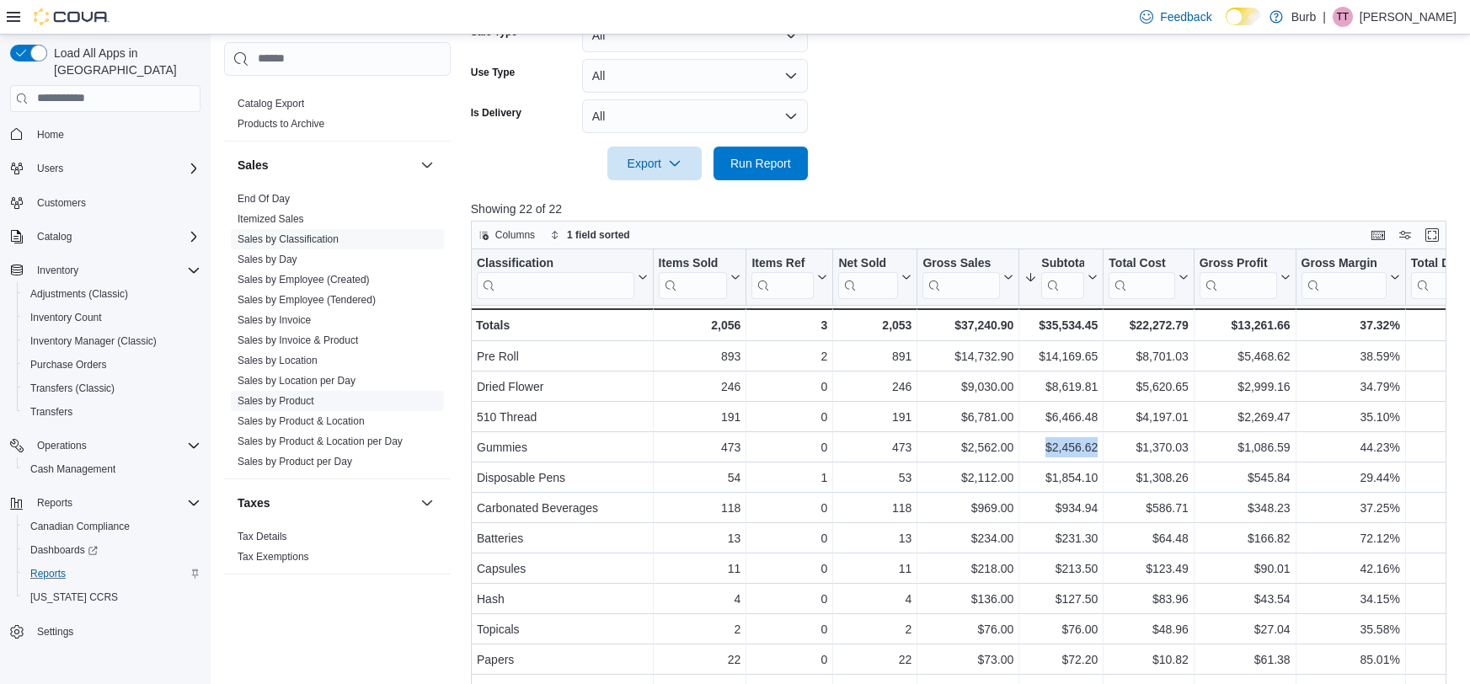
click at [277, 397] on link "Sales by Product" at bounding box center [275, 401] width 77 height 12
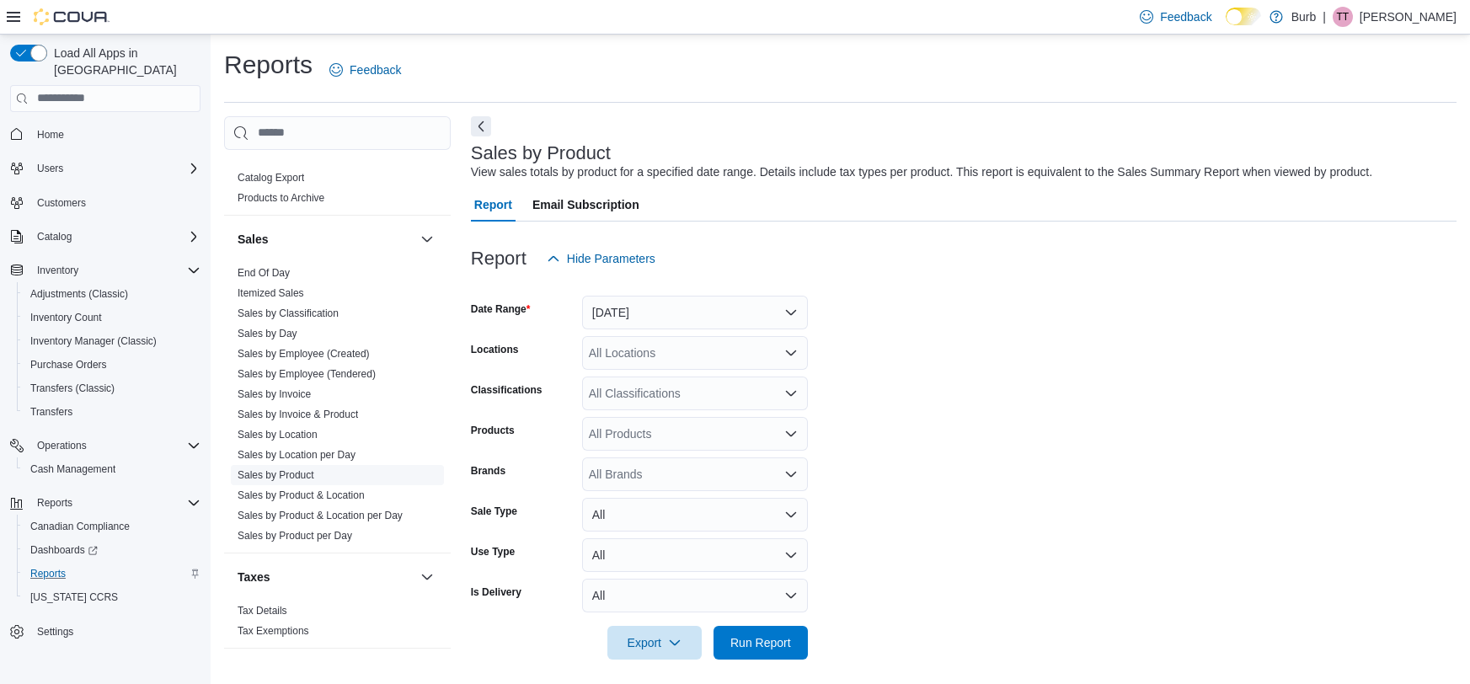
scroll to position [8, 0]
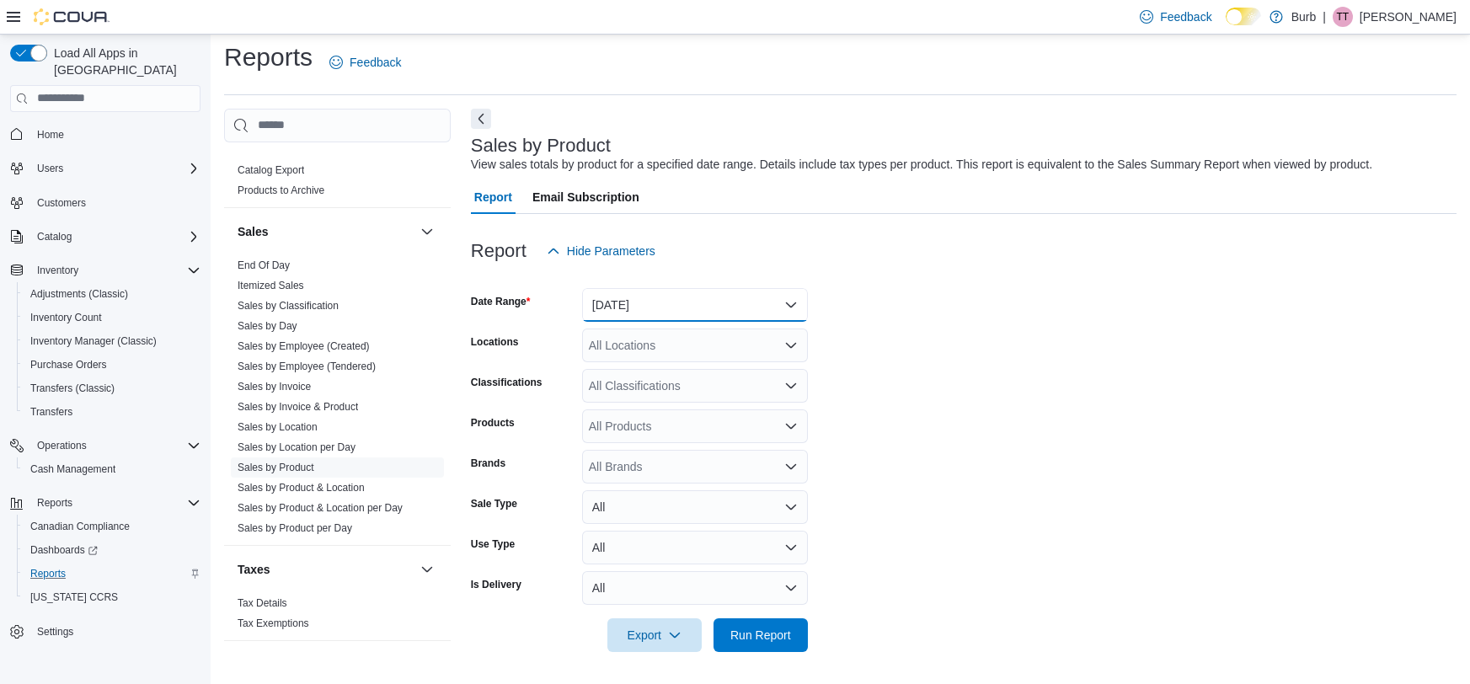
click at [673, 313] on button "[DATE]" at bounding box center [695, 305] width 226 height 34
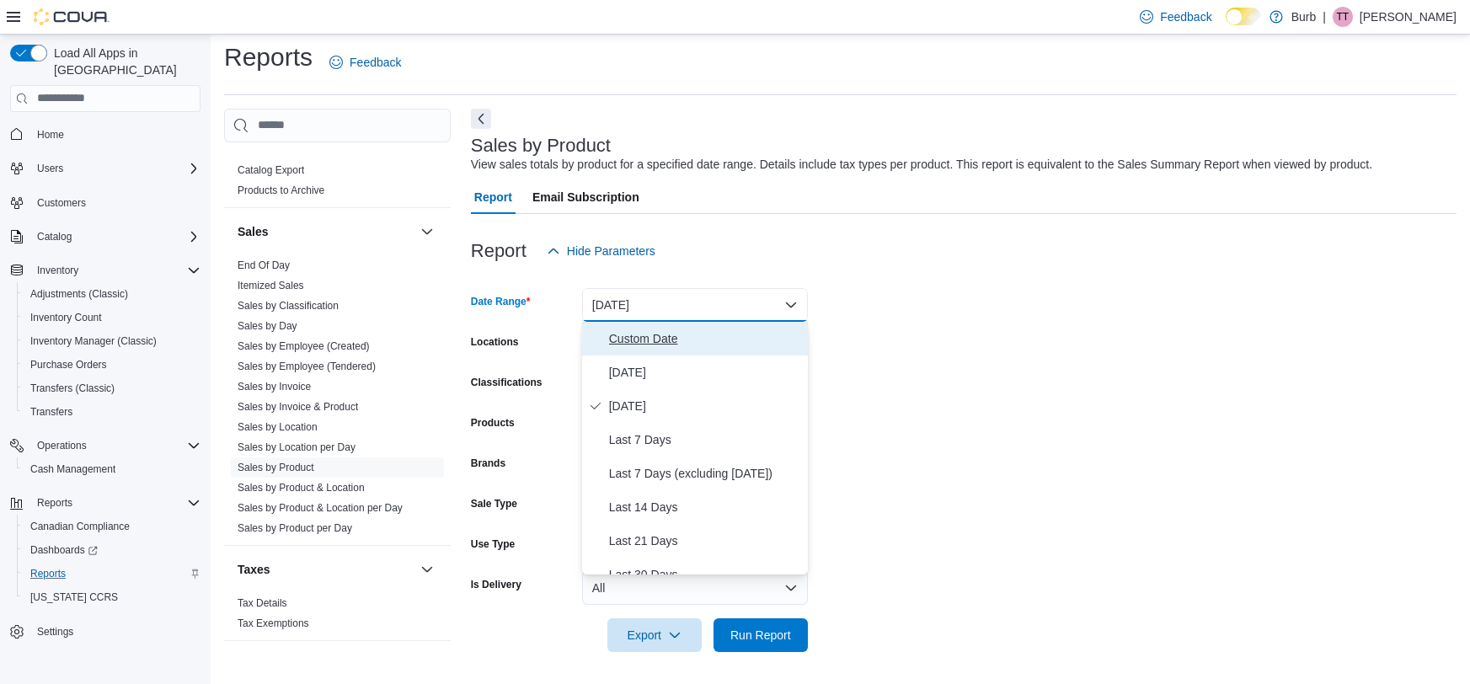
click at [657, 344] on span "Custom Date" at bounding box center [705, 338] width 192 height 20
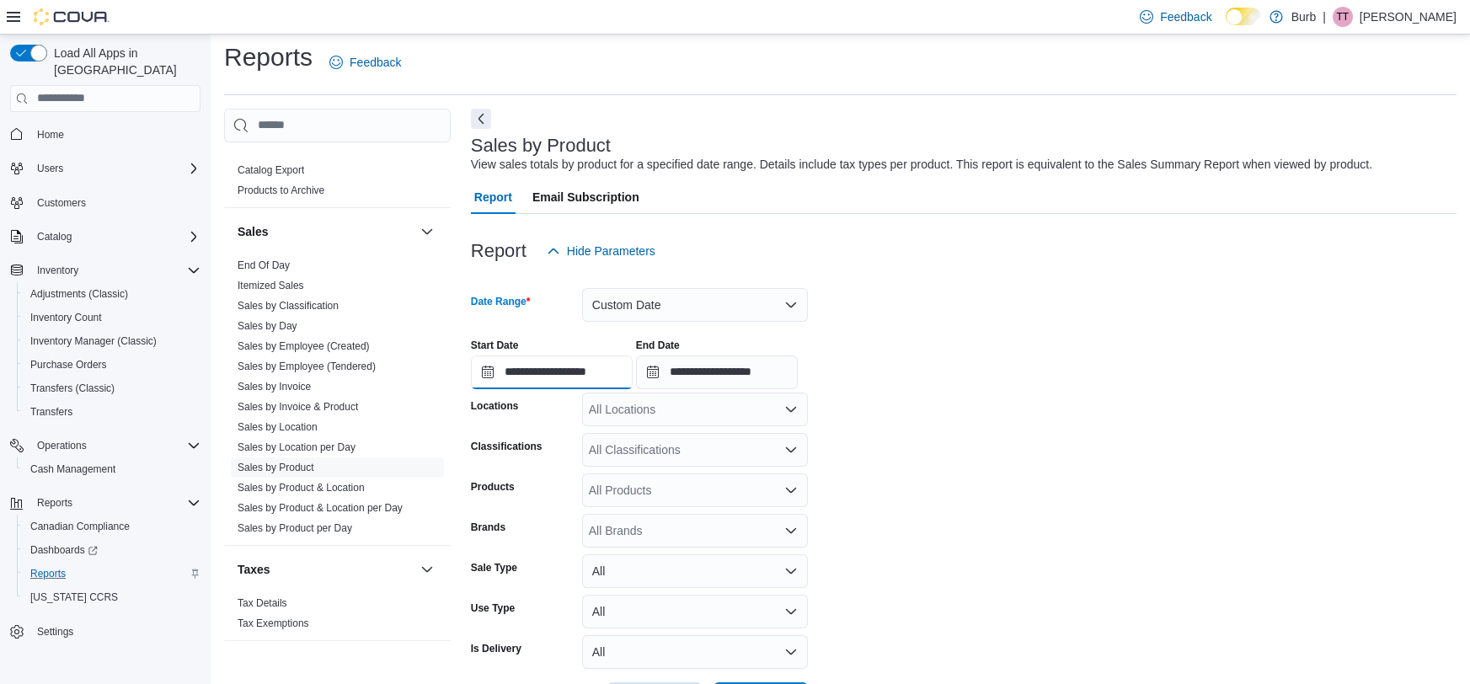
click at [604, 374] on input "**********" at bounding box center [552, 372] width 162 height 34
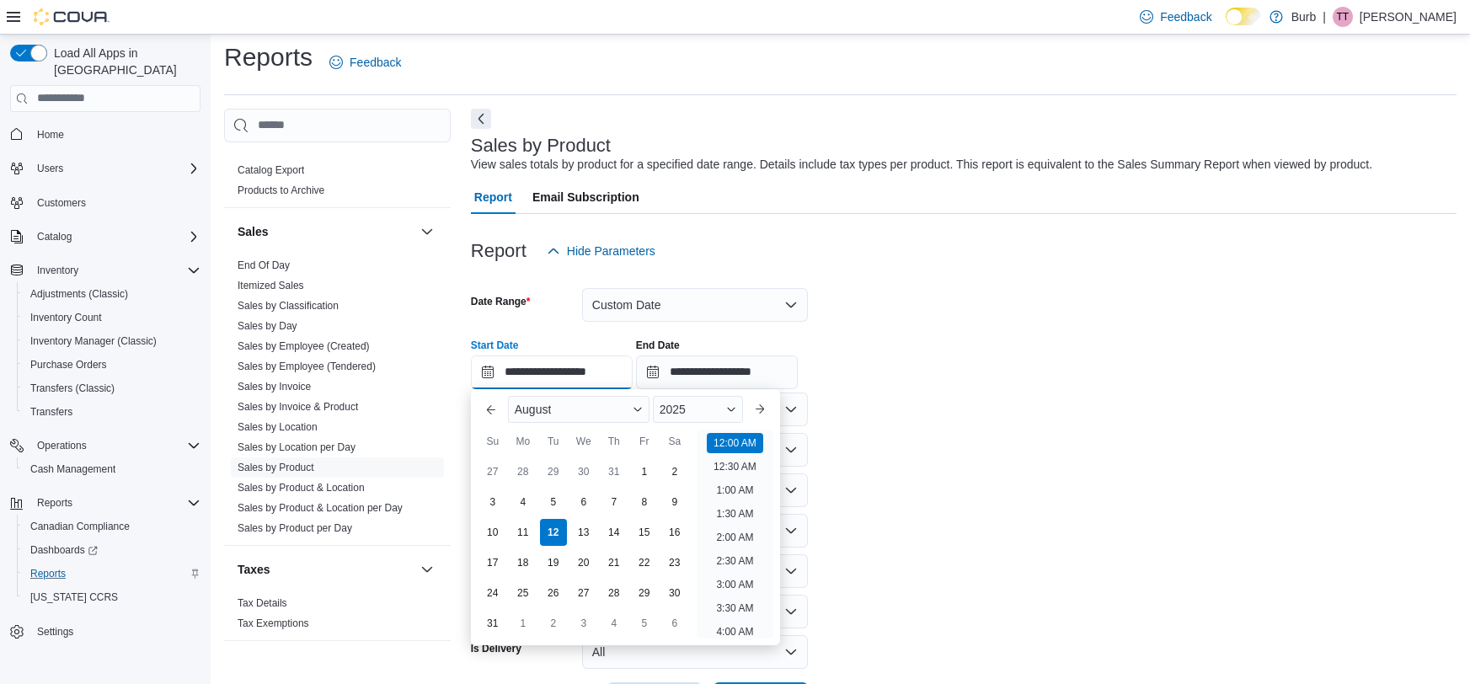
scroll to position [51, 0]
click at [520, 510] on div "4" at bounding box center [522, 501] width 29 height 29
type input "**********"
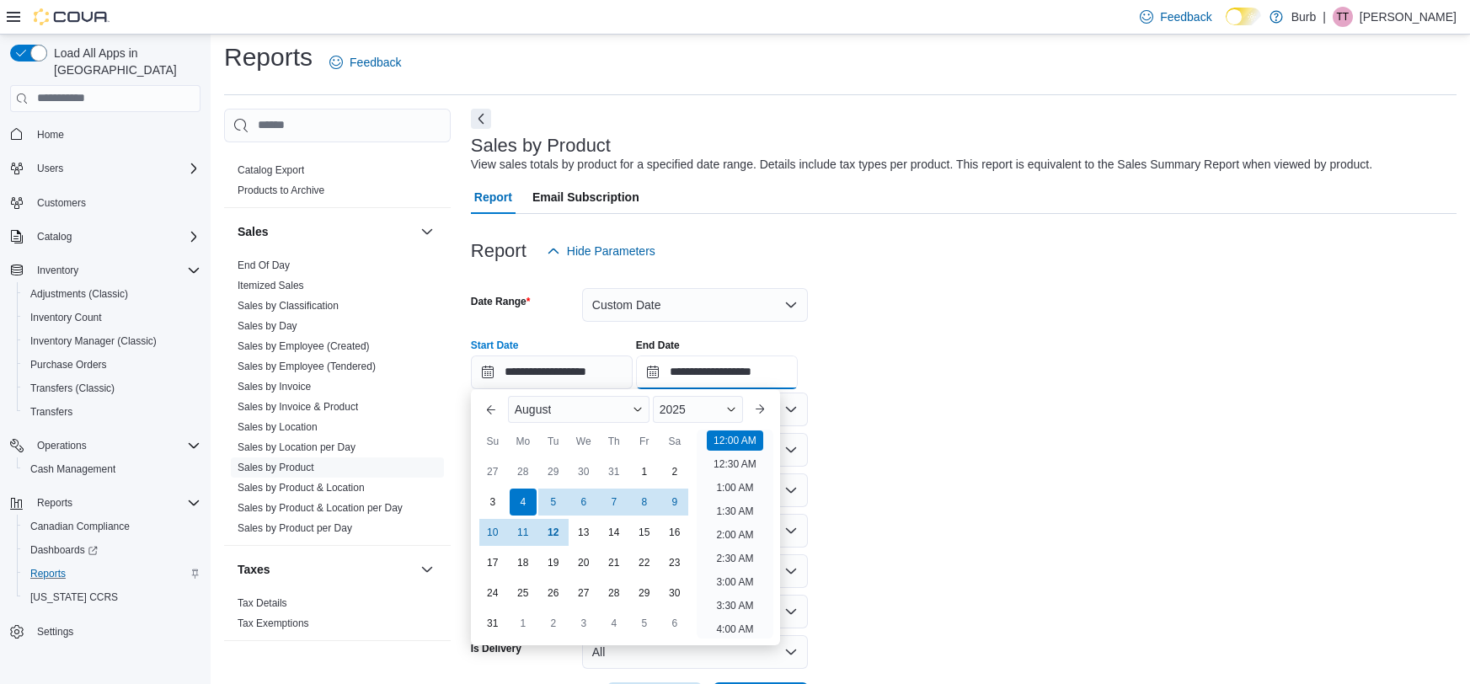
click at [739, 380] on input "**********" at bounding box center [717, 372] width 162 height 34
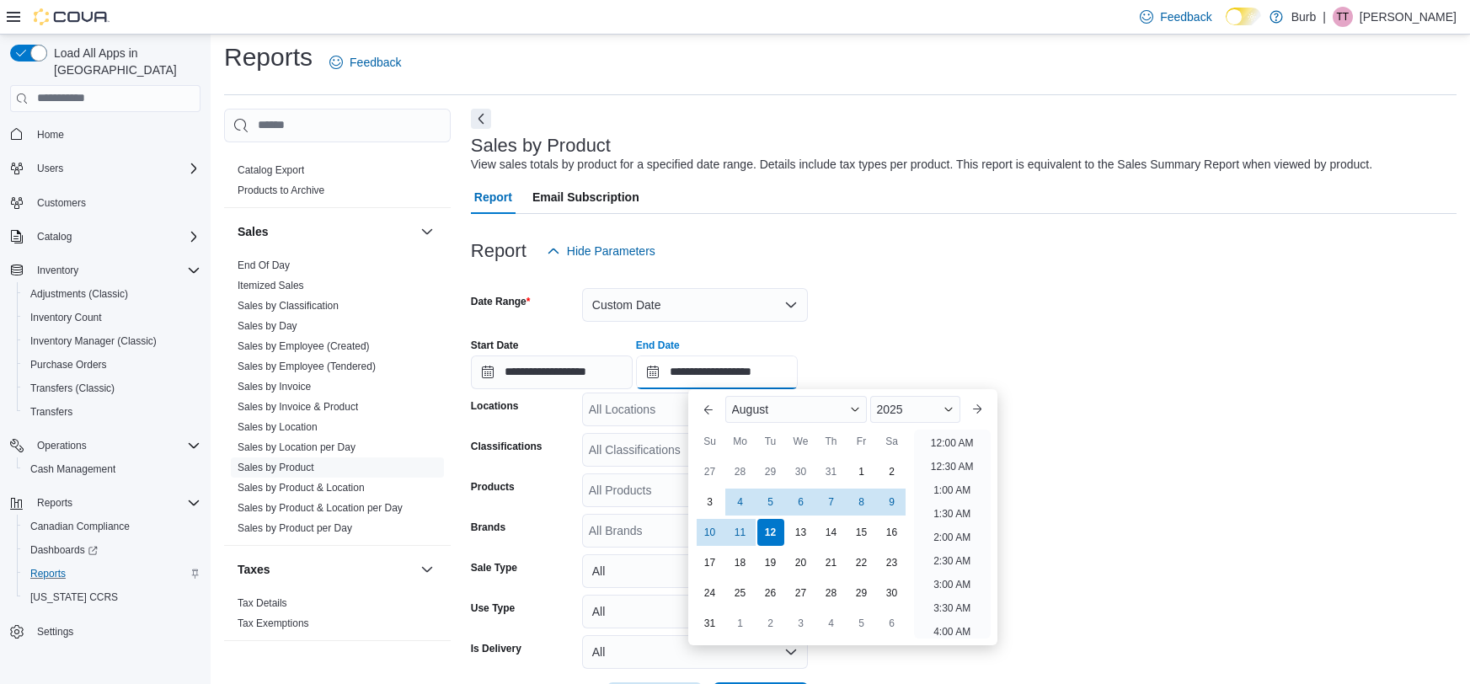
scroll to position [926, 0]
click at [708, 528] on div "10" at bounding box center [709, 531] width 29 height 29
type input "**********"
click at [993, 301] on form "**********" at bounding box center [963, 492] width 985 height 448
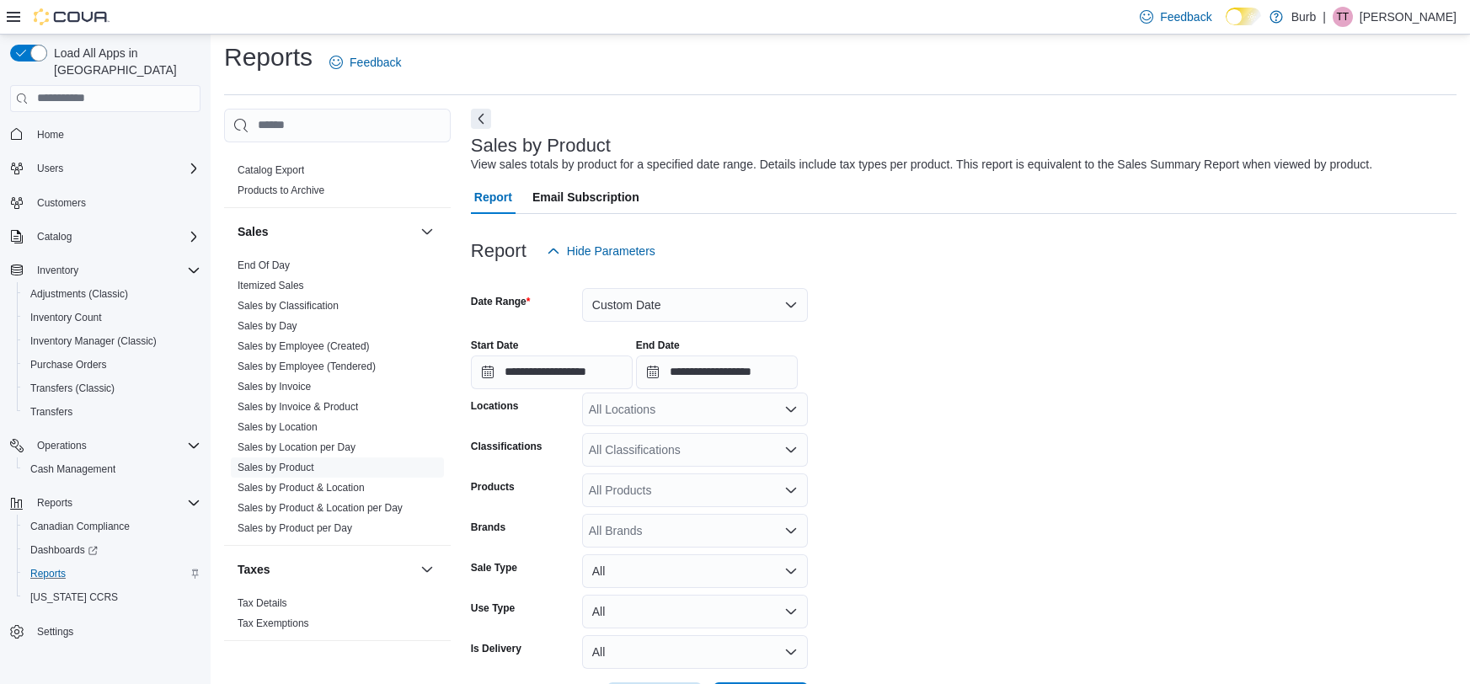
click at [707, 406] on div "All Locations" at bounding box center [695, 409] width 226 height 34
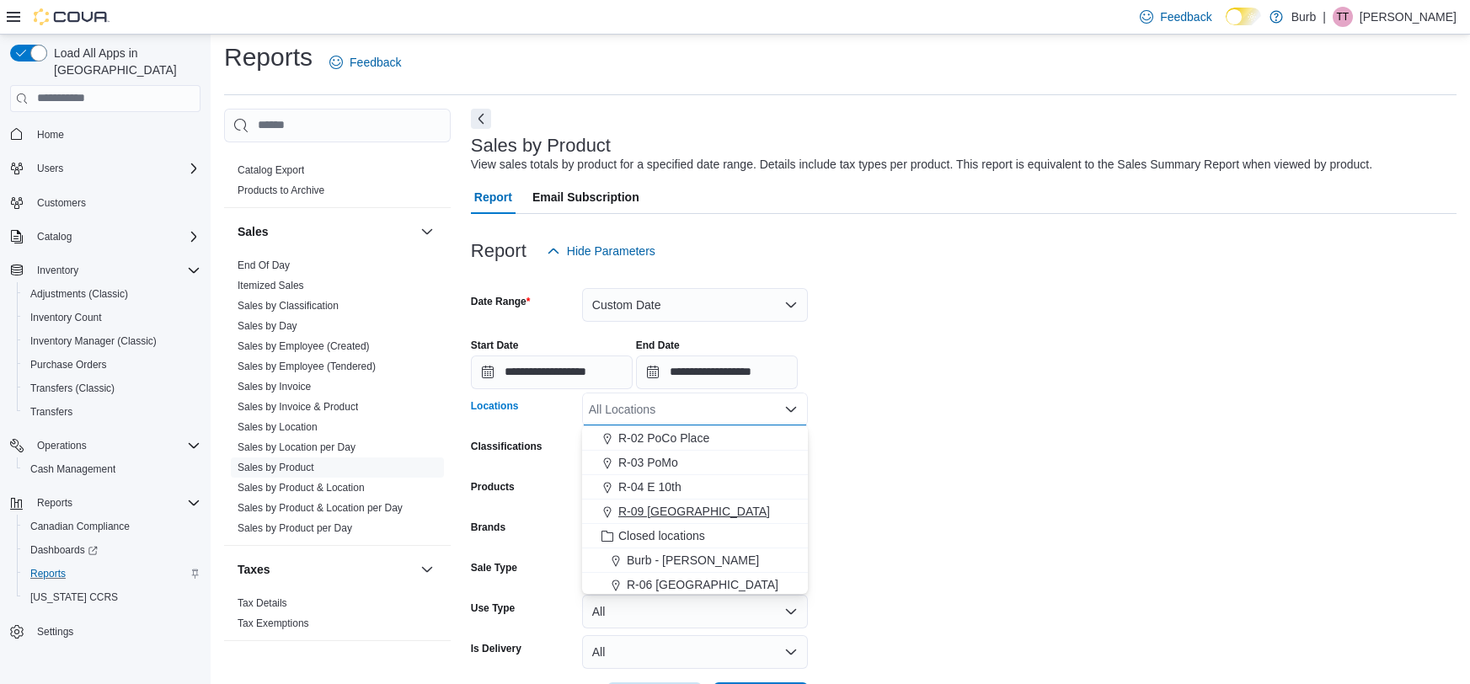
click at [686, 504] on span "R-09 [GEOGRAPHIC_DATA]" at bounding box center [694, 511] width 152 height 17
click at [1102, 434] on form "**********" at bounding box center [963, 492] width 985 height 448
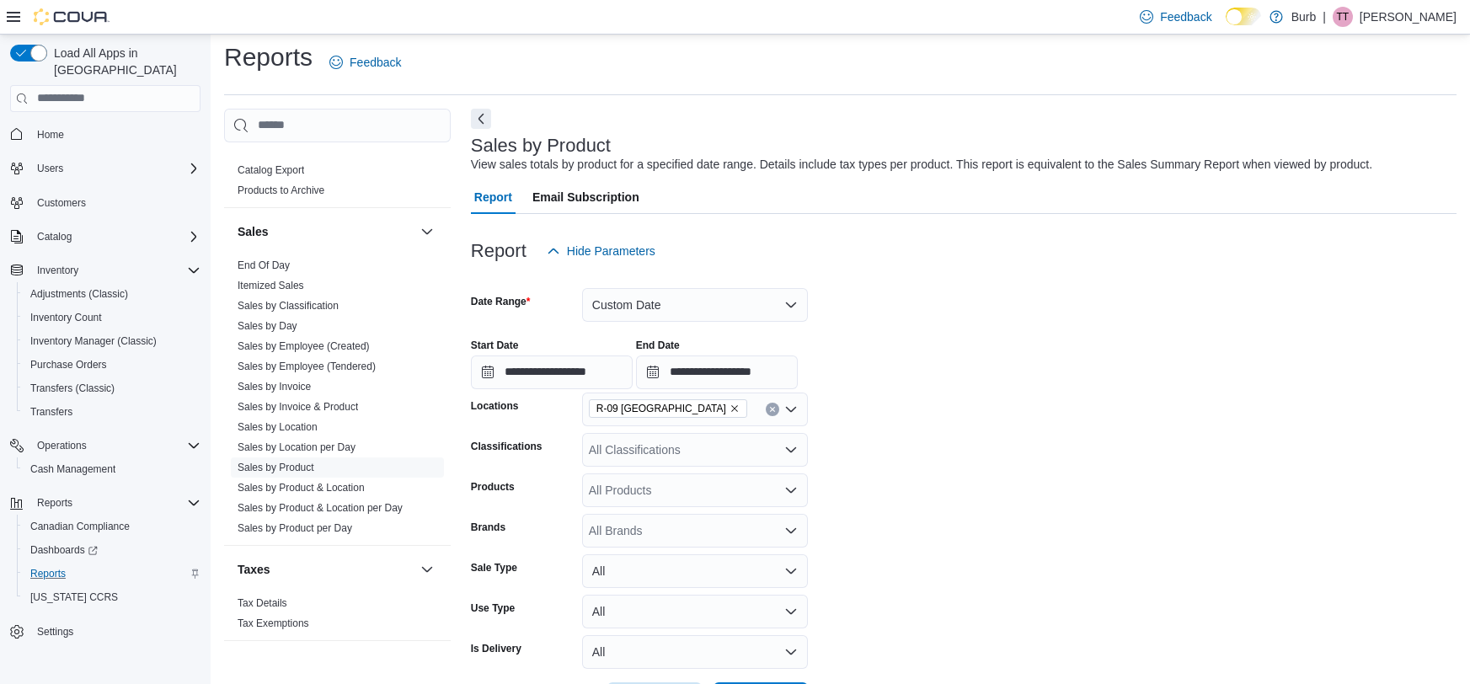
scroll to position [72, 0]
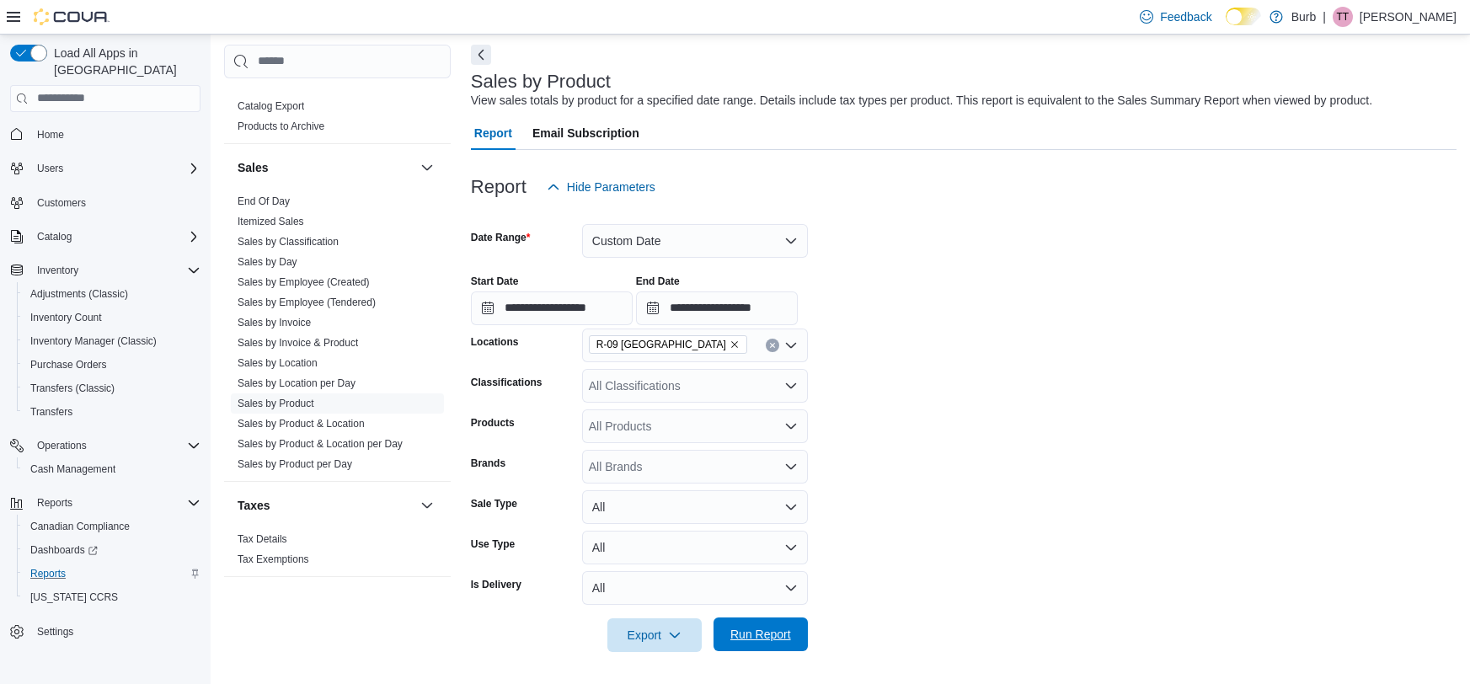
click at [776, 638] on span "Run Report" at bounding box center [760, 634] width 61 height 17
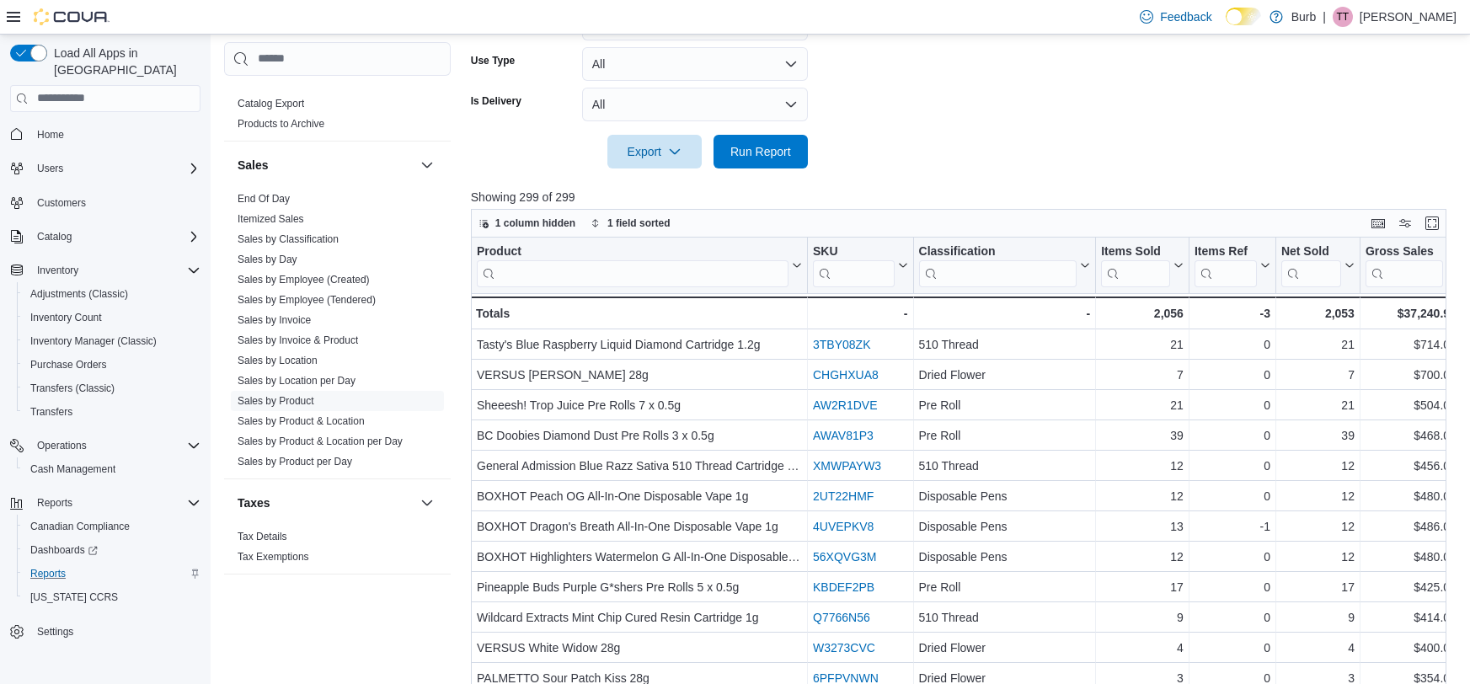
scroll to position [558, 0]
click at [620, 220] on span "1 field sorted" at bounding box center [638, 219] width 63 height 13
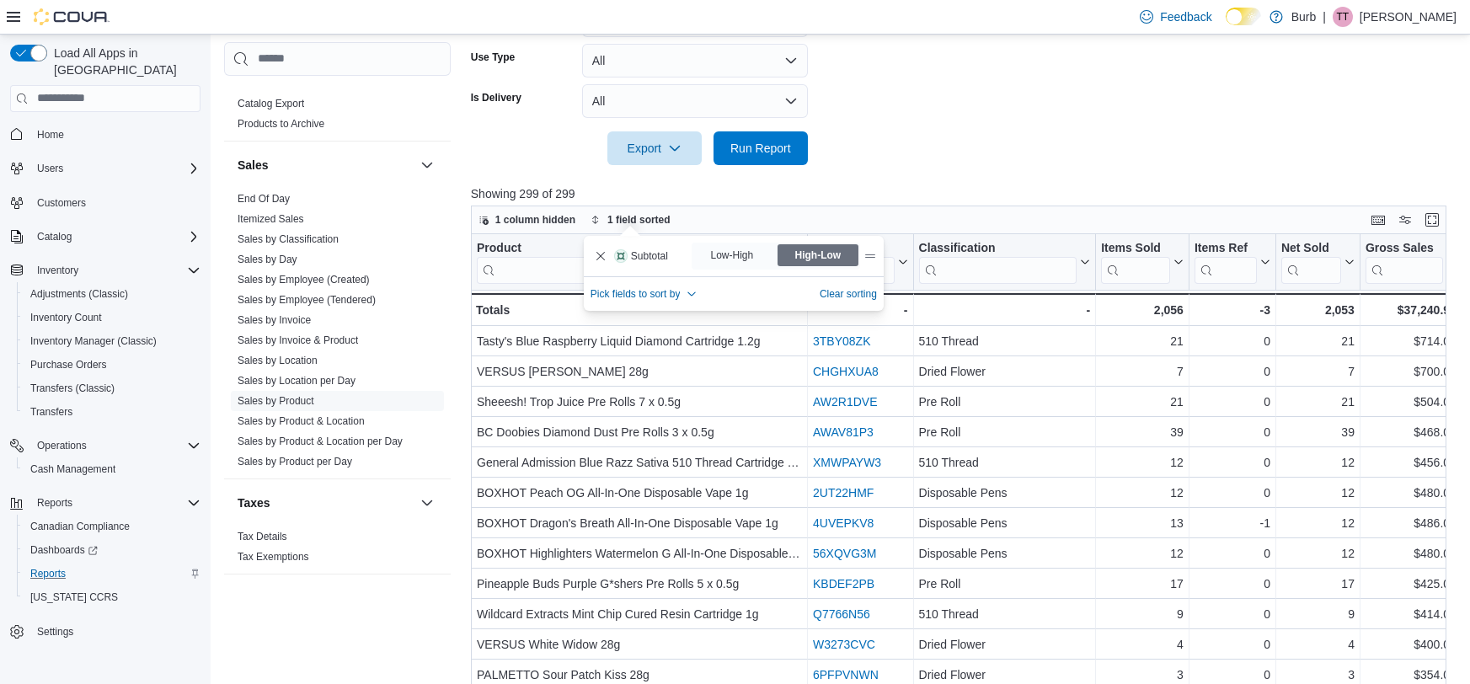
click at [1117, 128] on div at bounding box center [963, 124] width 985 height 13
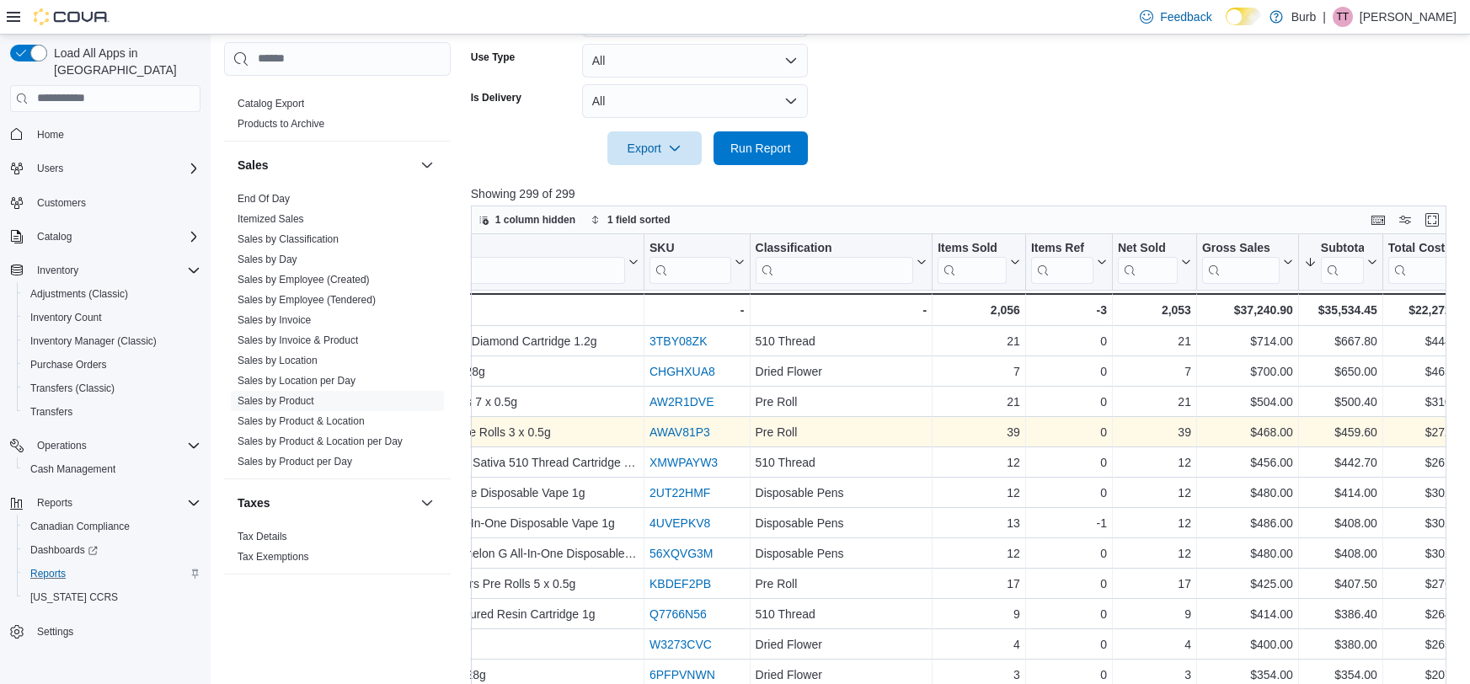
scroll to position [0, 226]
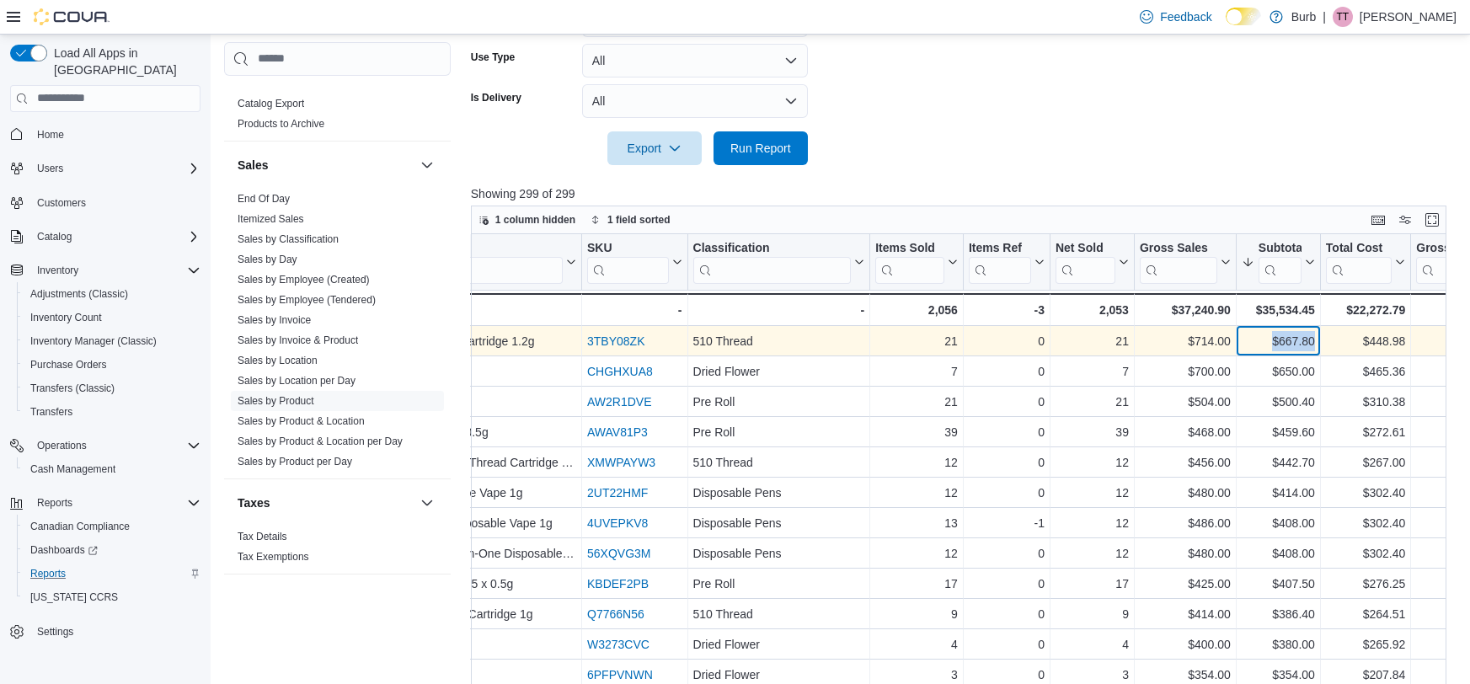
drag, startPoint x: 1283, startPoint y: 340, endPoint x: 1315, endPoint y: 339, distance: 32.0
click at [1315, 339] on div "$667.80 - Subtotal, column 8, row 1" at bounding box center [1278, 341] width 84 height 30
copy div "$667.80"
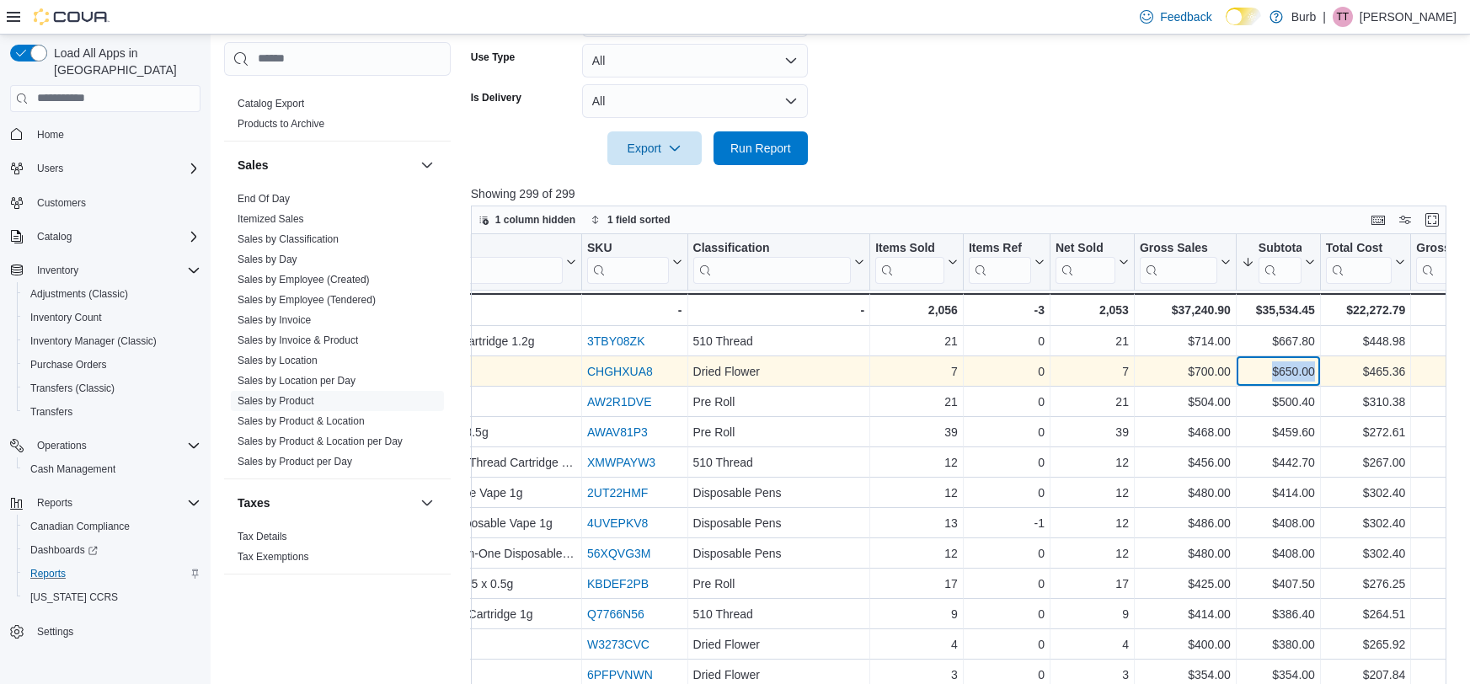
drag, startPoint x: 1273, startPoint y: 372, endPoint x: 1314, endPoint y: 370, distance: 40.5
click at [1314, 370] on div "$650.00 - Subtotal, column 8, row 2" at bounding box center [1278, 371] width 84 height 30
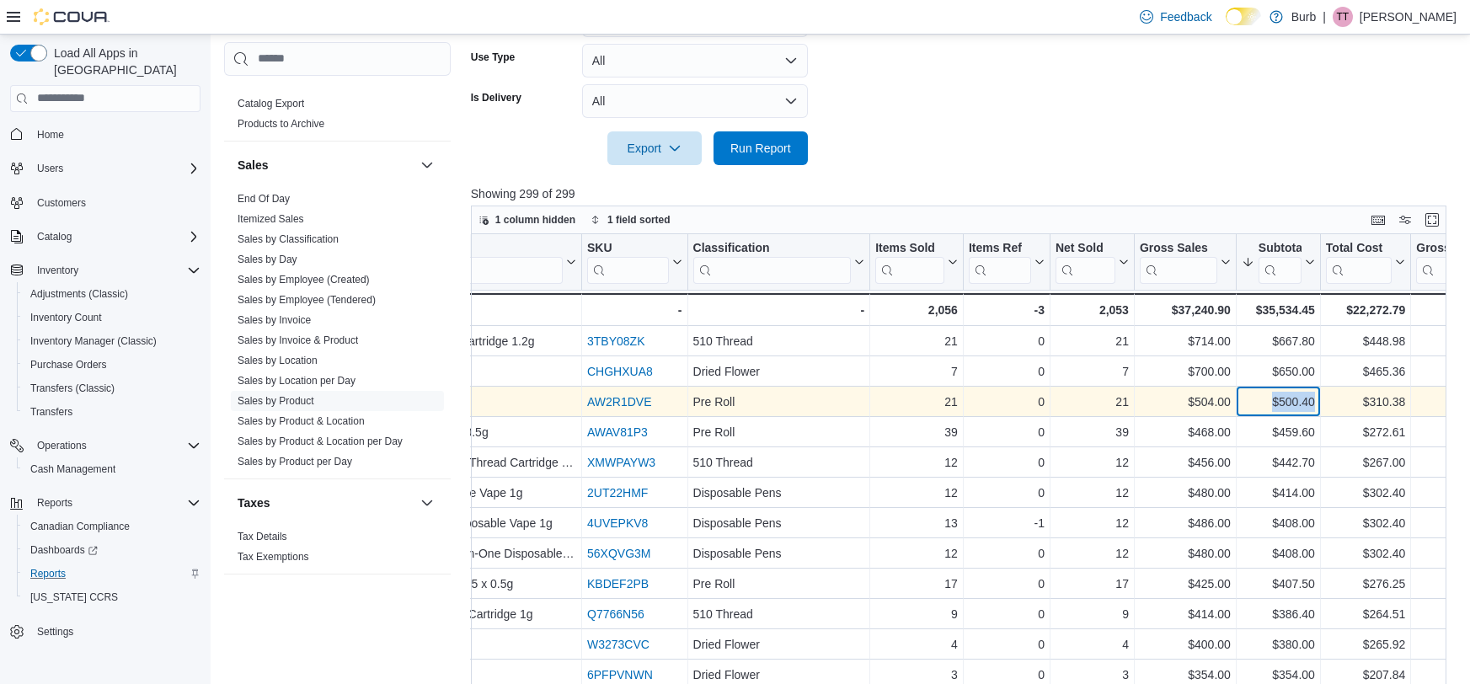
drag, startPoint x: 1270, startPoint y: 400, endPoint x: 1316, endPoint y: 401, distance: 46.3
click at [1316, 401] on div "$500.40 - Subtotal, column 8, row 3" at bounding box center [1278, 402] width 84 height 30
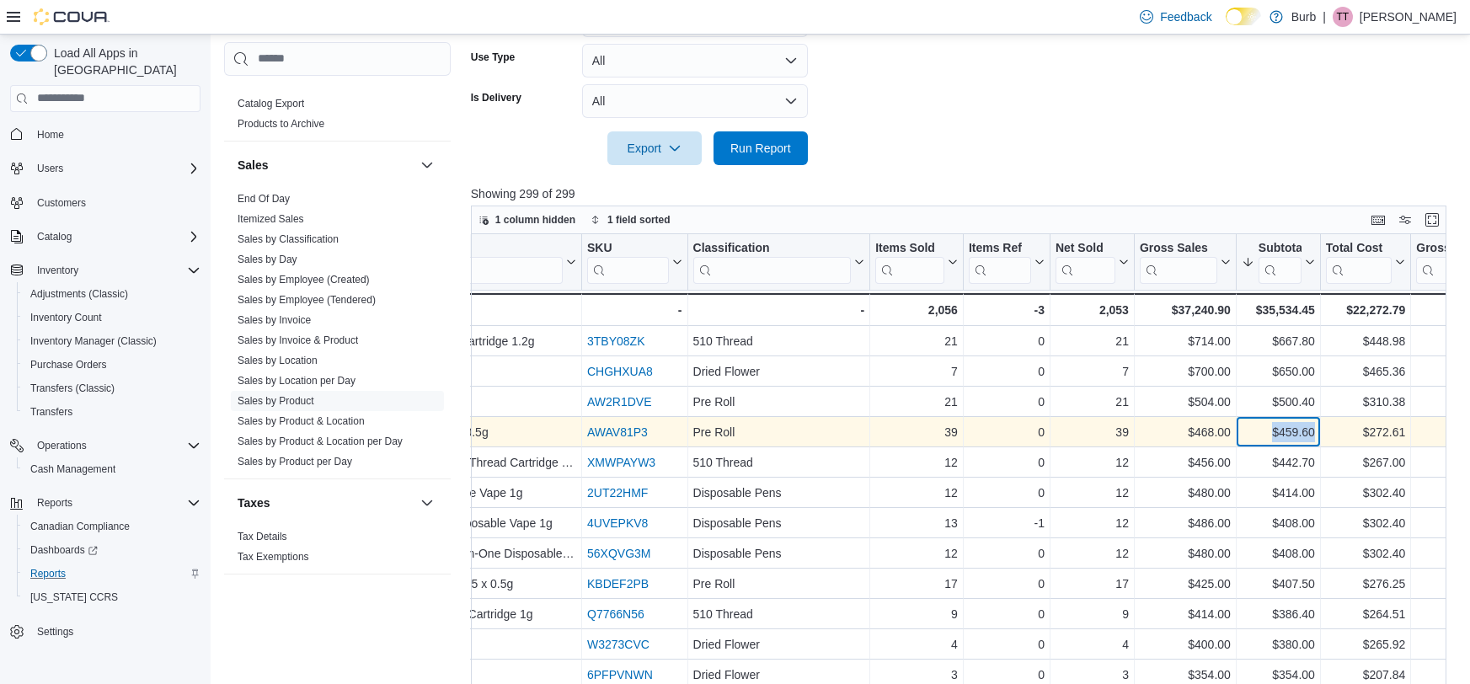
drag, startPoint x: 1271, startPoint y: 430, endPoint x: 1312, endPoint y: 431, distance: 41.3
click at [1312, 431] on div "$459.60" at bounding box center [1277, 432] width 73 height 20
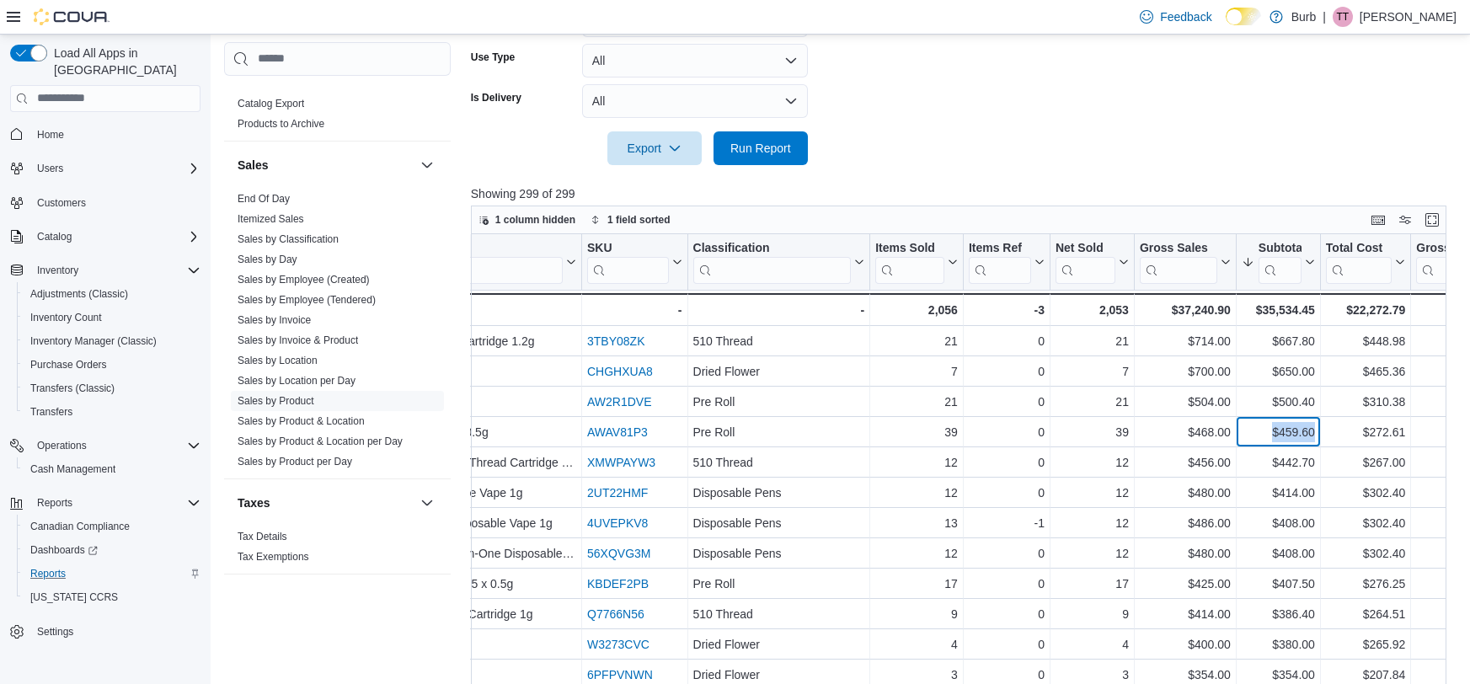
scroll to position [0, 0]
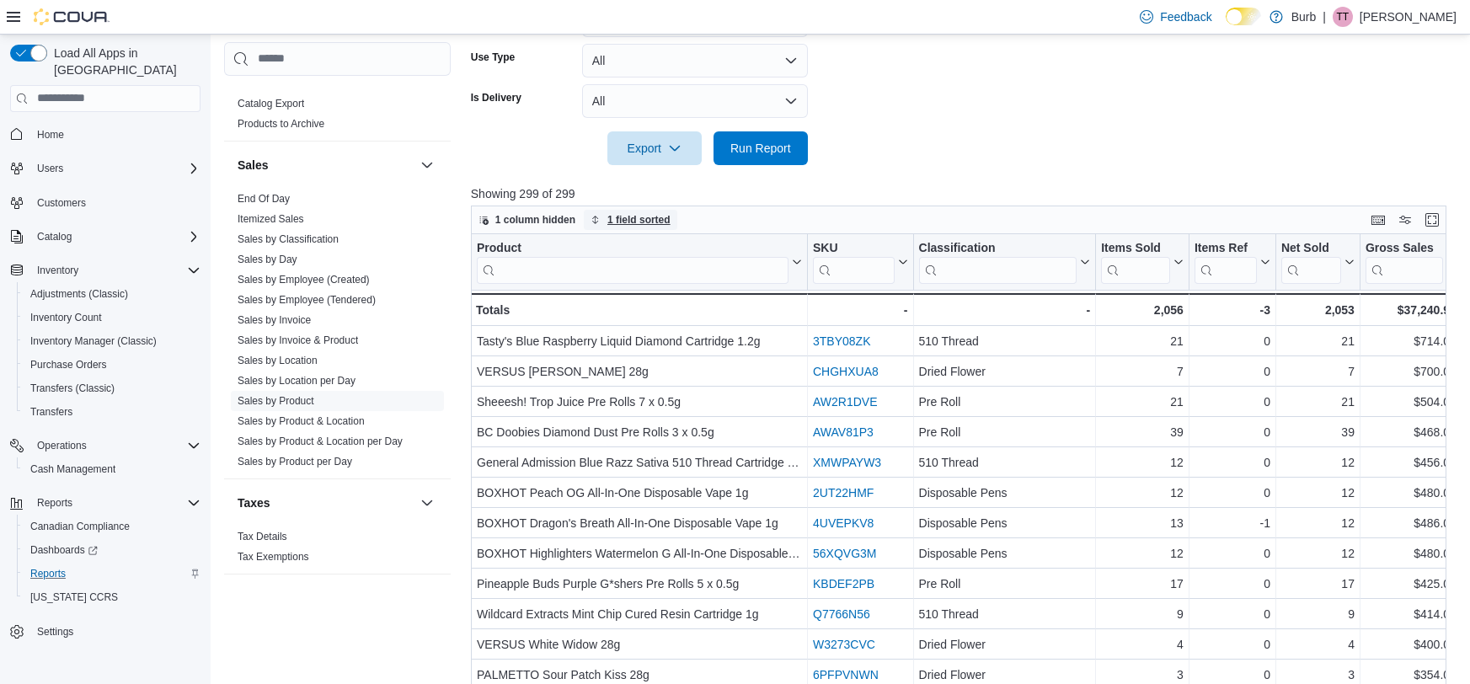
click at [622, 225] on span "1 field sorted" at bounding box center [638, 219] width 63 height 13
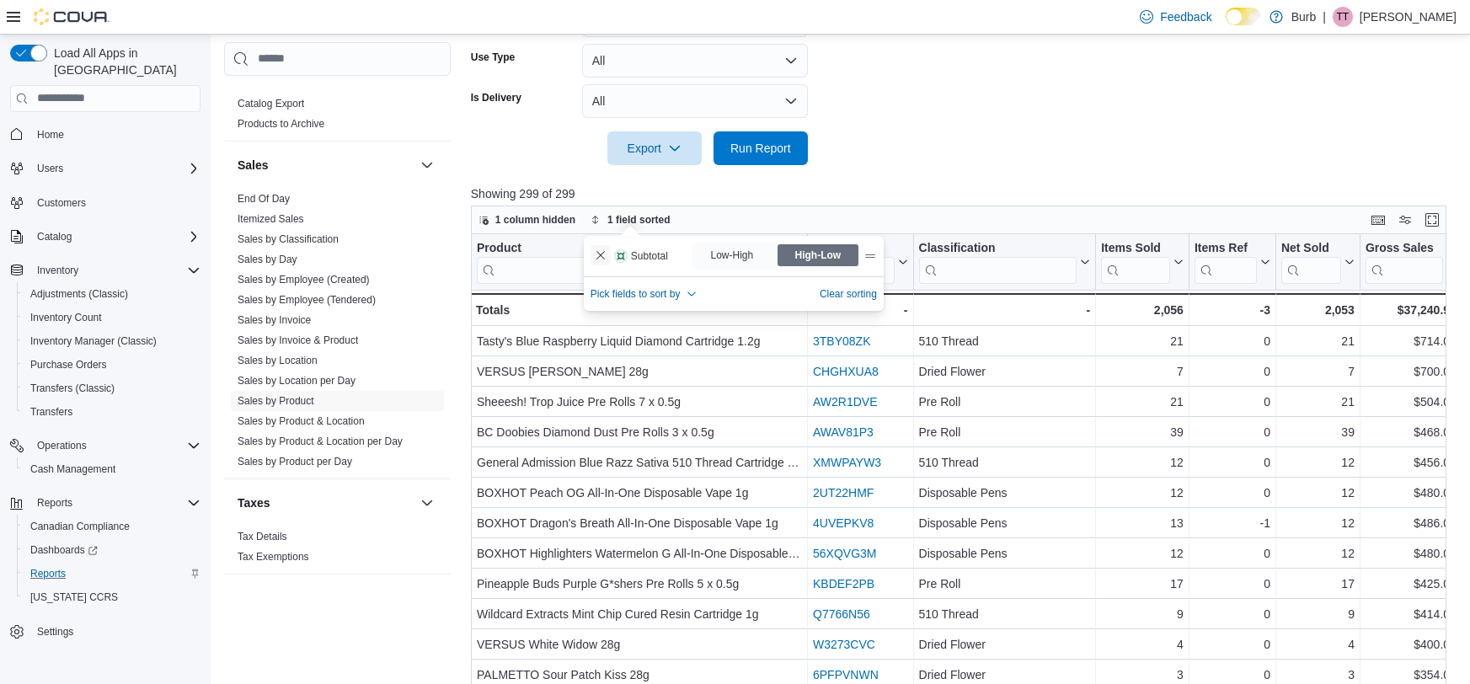
click at [601, 248] on button "Remove Subtotal from data grid sort" at bounding box center [600, 255] width 20 height 20
click at [611, 282] on span "Pick fields to sort by" at bounding box center [635, 283] width 90 height 13
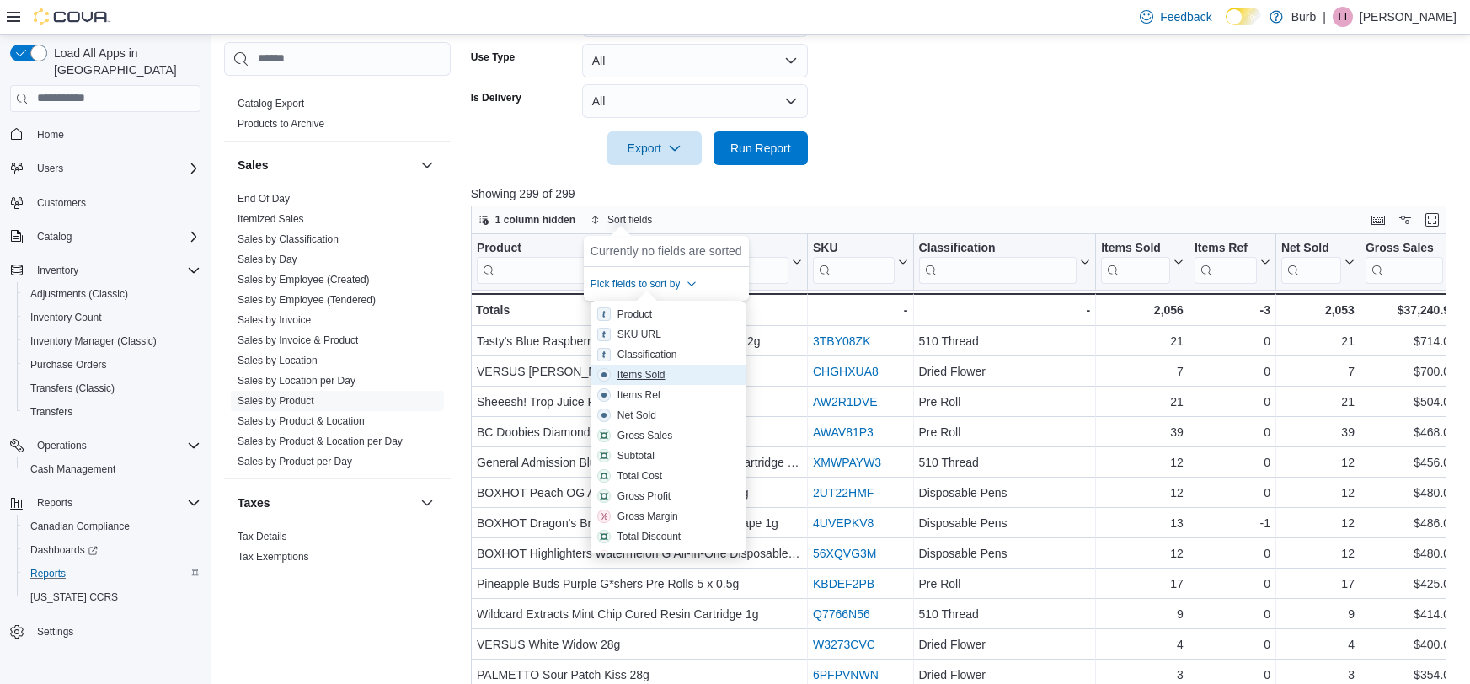
click at [633, 371] on div "Items Sold" at bounding box center [641, 374] width 48 height 13
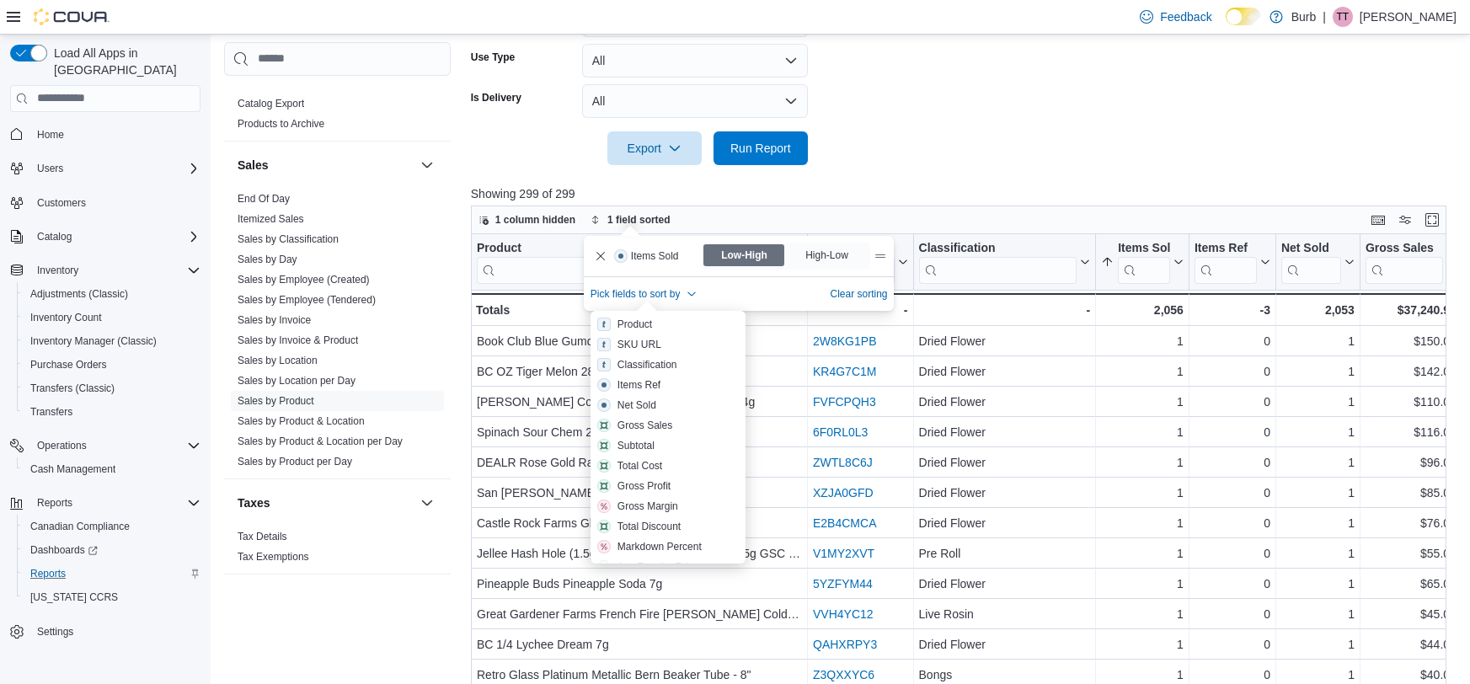
click at [800, 253] on span "High-Low" at bounding box center [827, 255] width 81 height 22
